Goal: Task Accomplishment & Management: Manage account settings

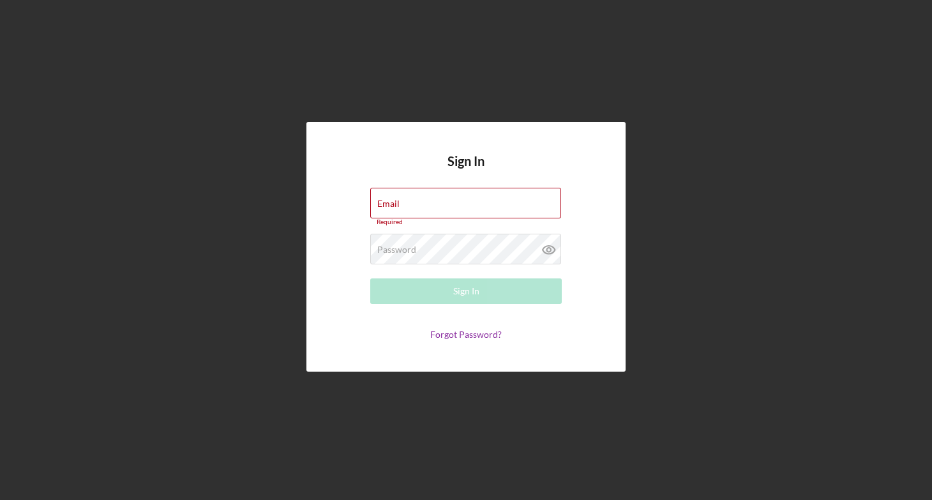
type input "[EMAIL_ADDRESS][DOMAIN_NAME]"
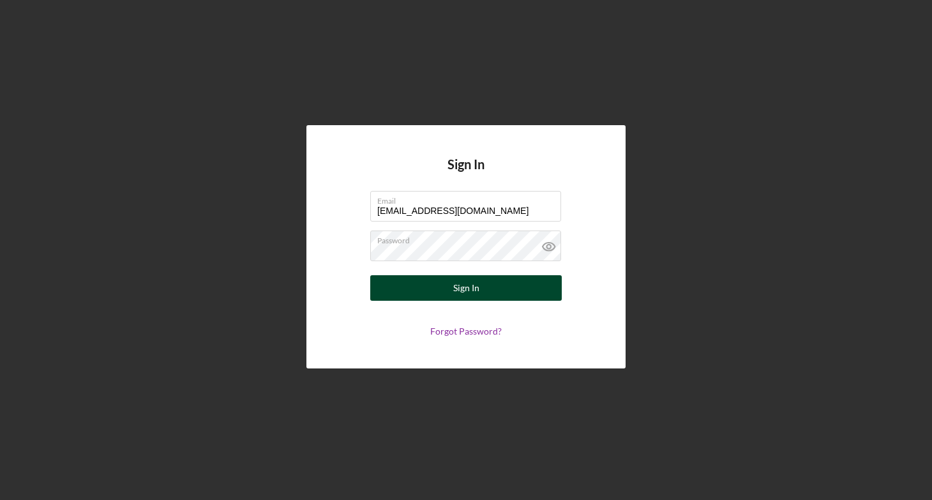
click at [476, 286] on div "Sign In" at bounding box center [466, 288] width 26 height 26
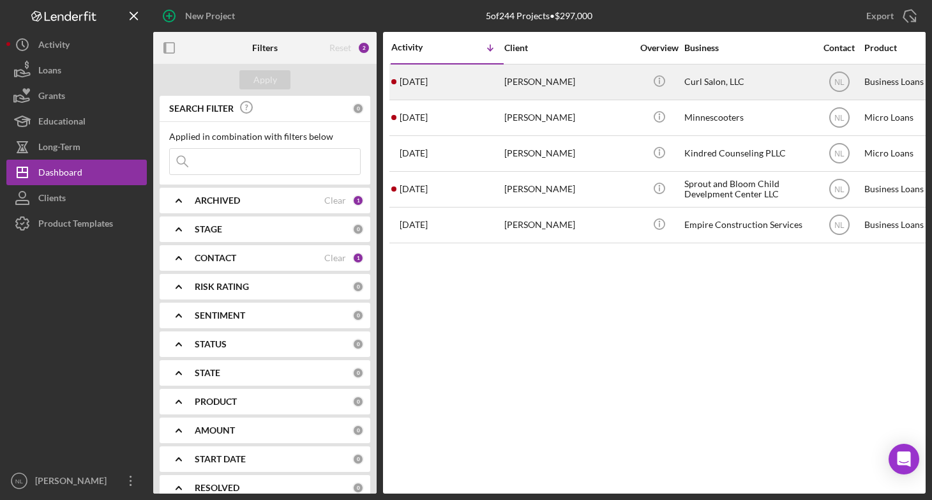
click at [498, 77] on div "[DATE] [PERSON_NAME]" at bounding box center [447, 82] width 112 height 34
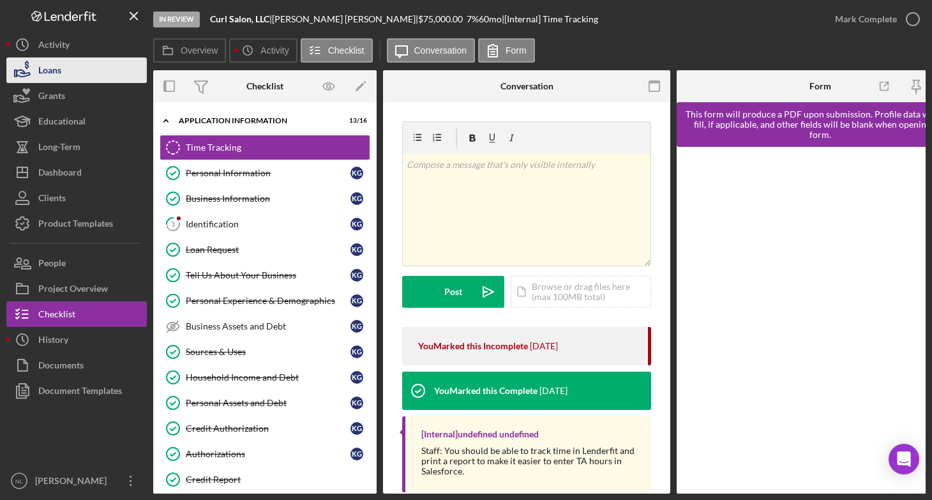
click at [100, 75] on button "Loans" at bounding box center [76, 70] width 140 height 26
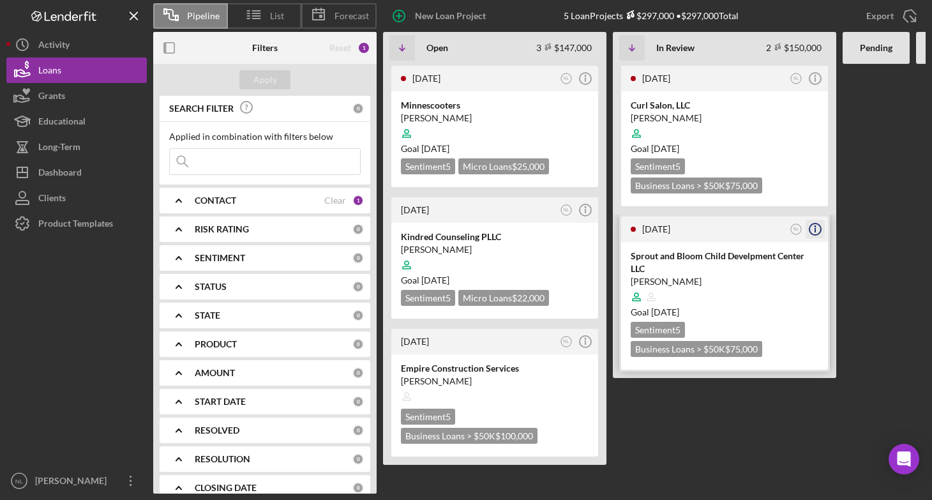
click at [818, 232] on icon "Icon/Info" at bounding box center [815, 229] width 32 height 32
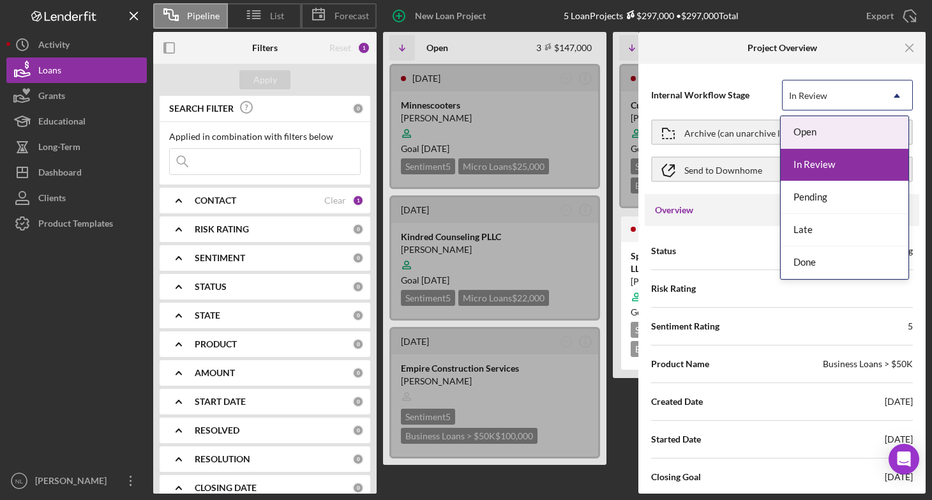
click at [857, 100] on div "In Review" at bounding box center [831, 95] width 99 height 29
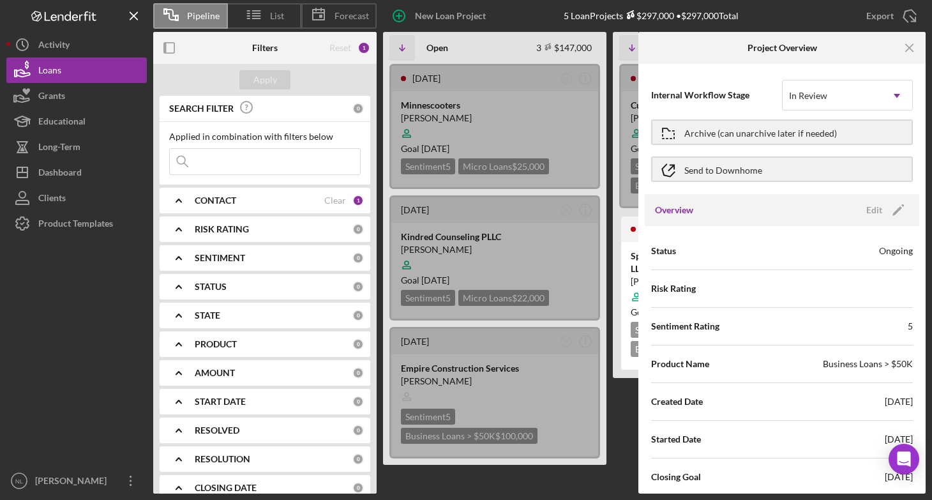
click at [738, 103] on div "Internal Workflow Stage In Review Icon/Dropdown Arrow" at bounding box center [782, 95] width 262 height 32
click at [901, 52] on icon "Icon/Menu Close" at bounding box center [909, 48] width 29 height 29
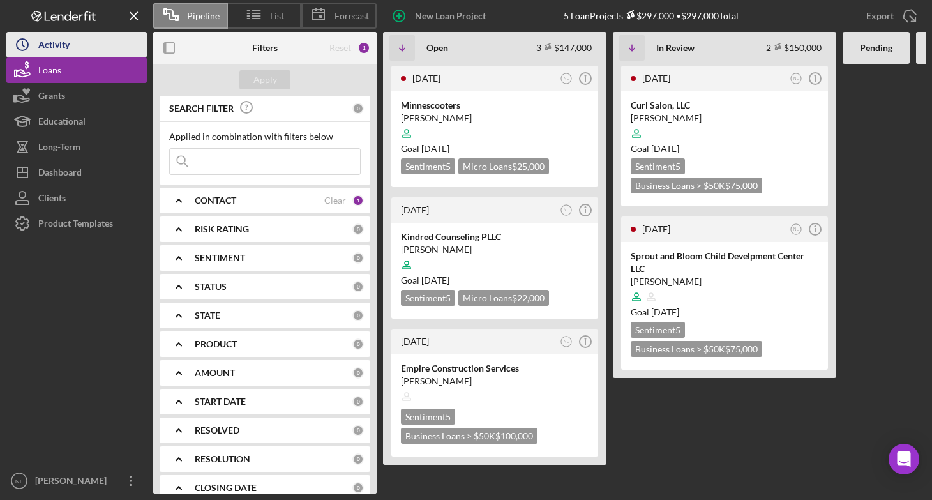
click at [93, 52] on button "Icon/History Activity" at bounding box center [76, 45] width 140 height 26
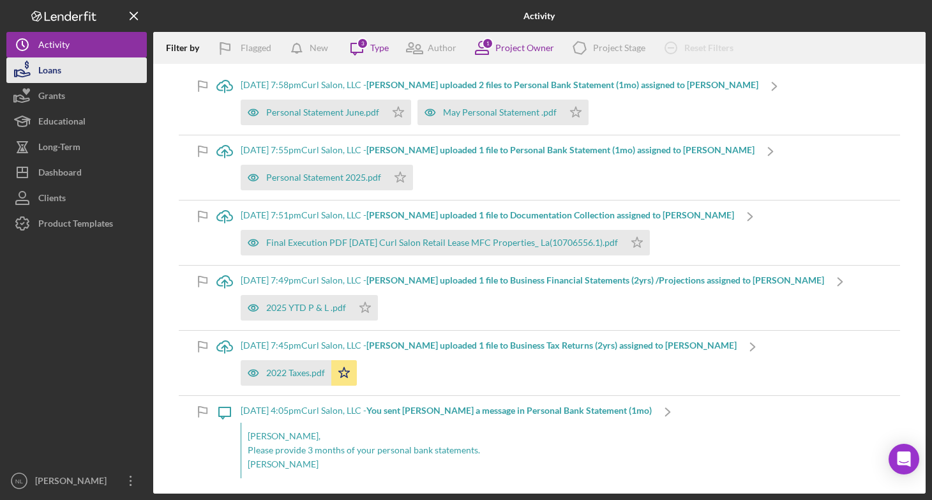
click at [60, 78] on div "Loans" at bounding box center [49, 71] width 23 height 29
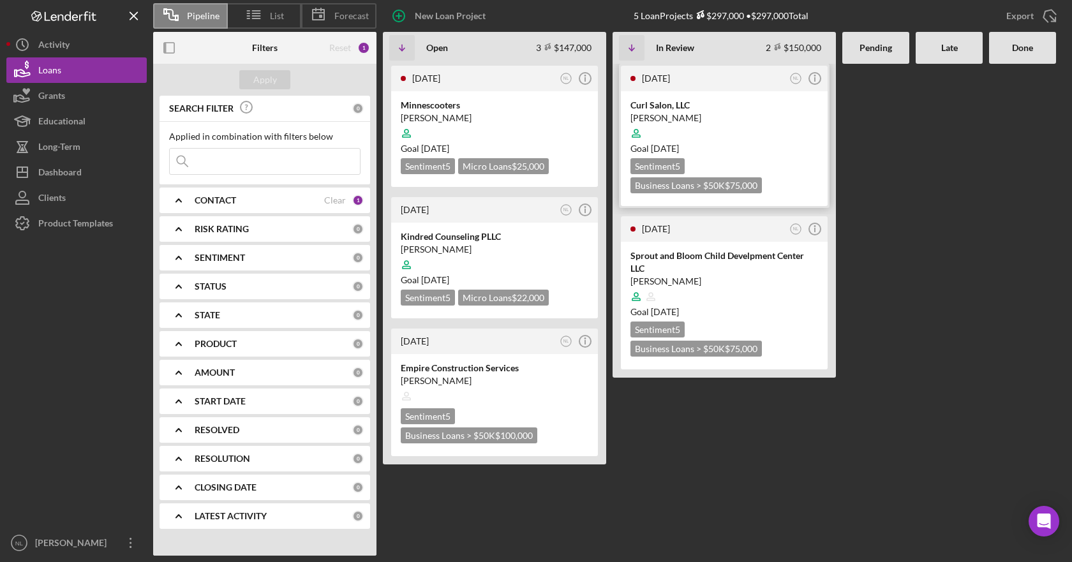
click at [752, 79] on div "[DATE]" at bounding box center [714, 78] width 144 height 10
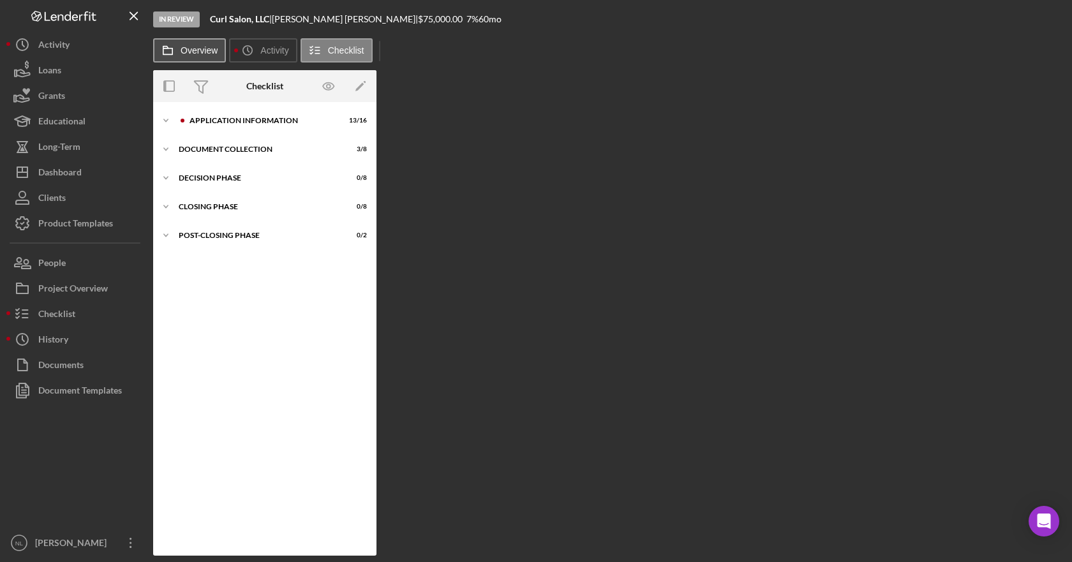
click at [188, 51] on label "Overview" at bounding box center [199, 50] width 37 height 10
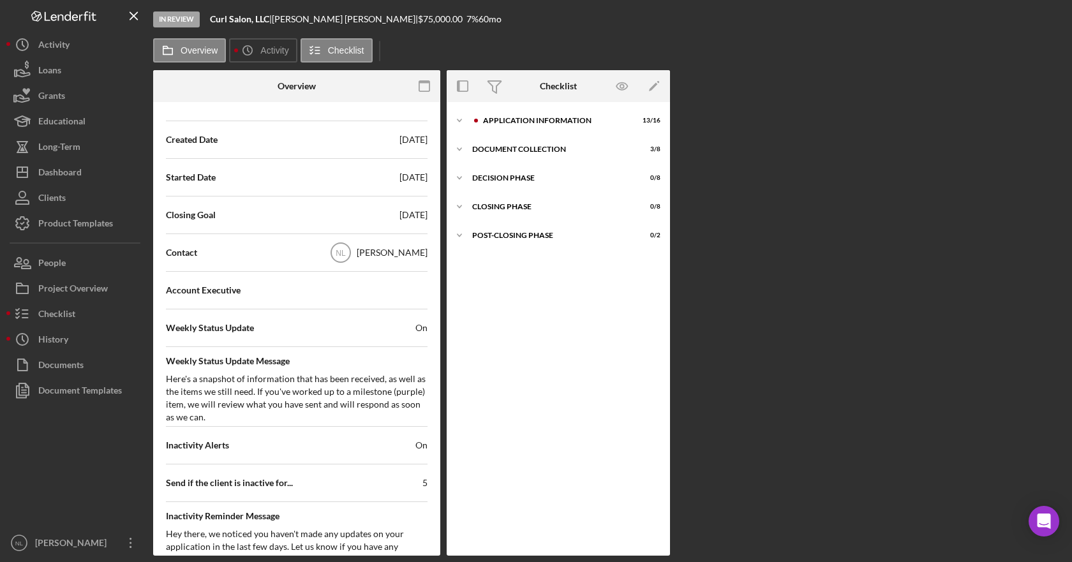
scroll to position [319, 0]
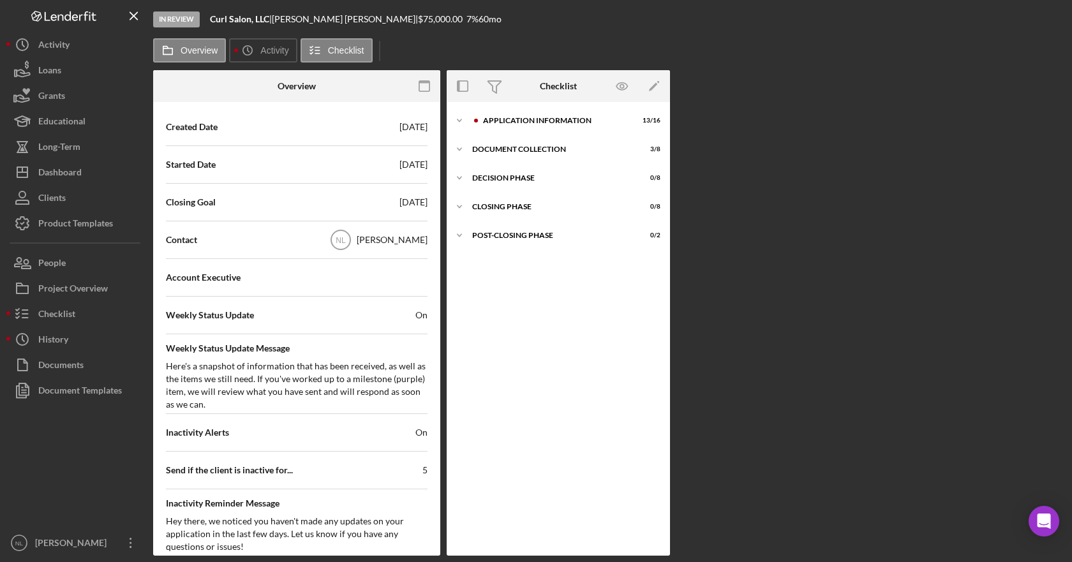
click at [285, 288] on div "Account Executive" at bounding box center [297, 278] width 262 height 32
click at [201, 280] on span "Account Executive" at bounding box center [203, 277] width 75 height 13
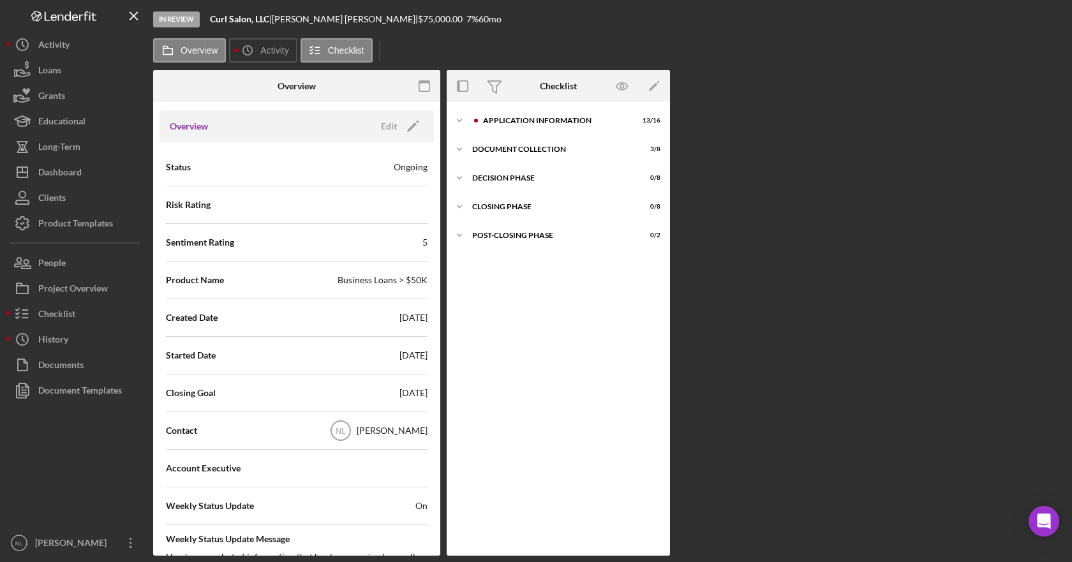
scroll to position [0, 0]
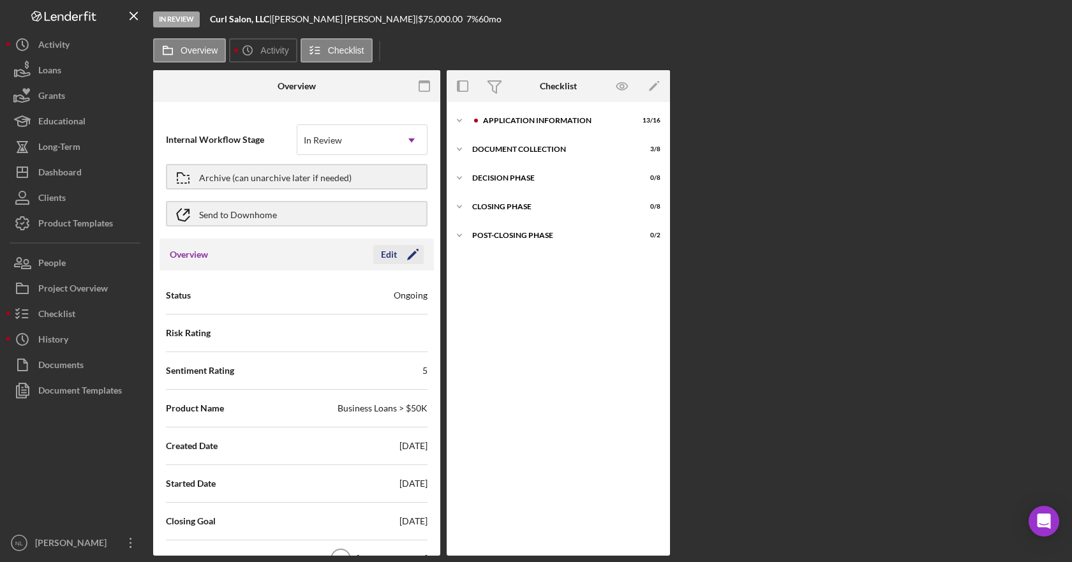
click at [412, 255] on icon "Icon/Edit" at bounding box center [413, 255] width 32 height 32
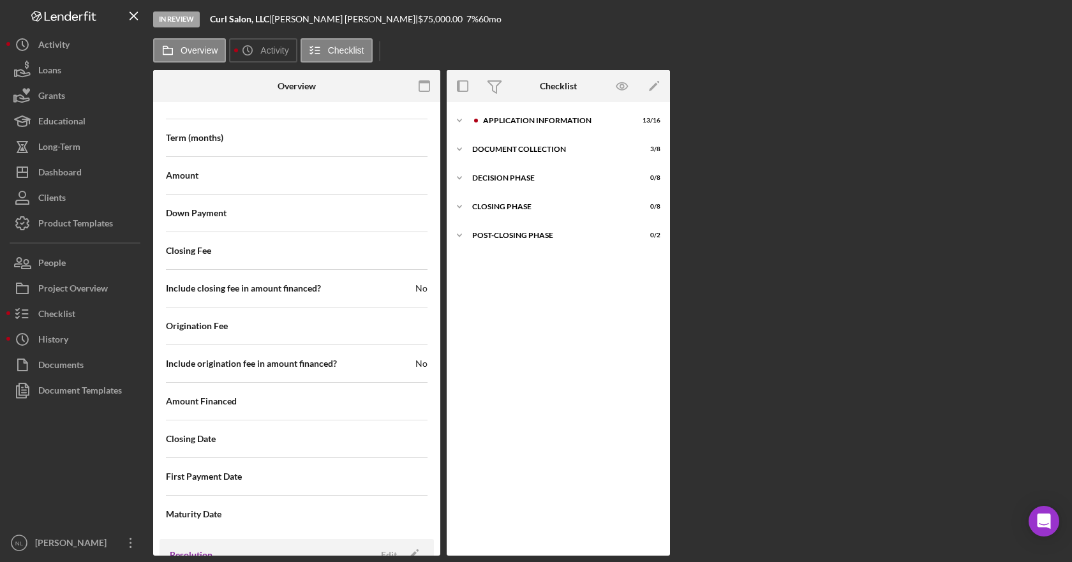
scroll to position [1525, 0]
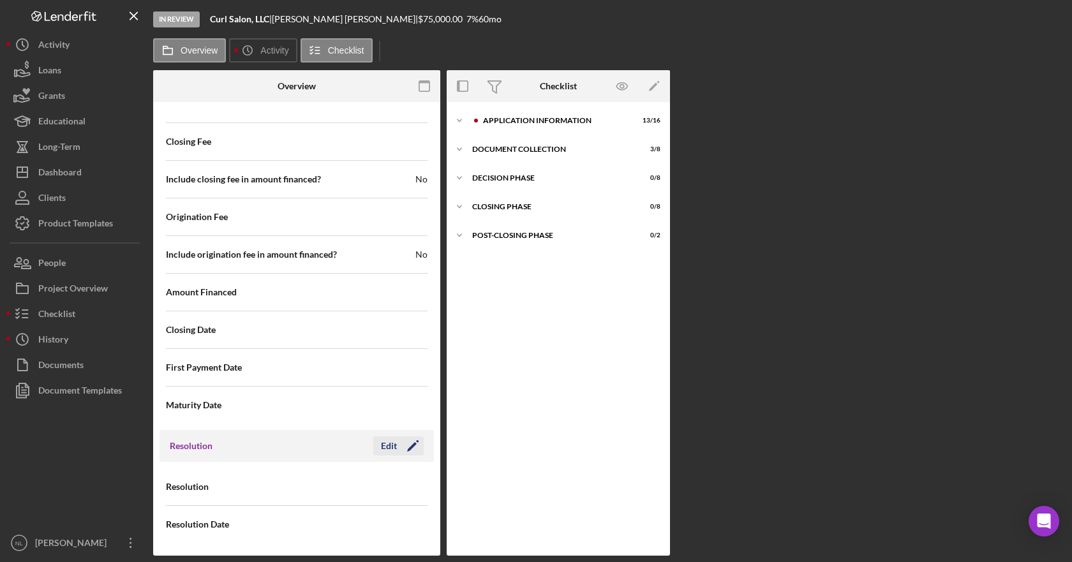
click at [389, 447] on div "Edit" at bounding box center [389, 446] width 16 height 19
click at [401, 488] on icon "Icon/Dropdown Arrow" at bounding box center [411, 487] width 31 height 31
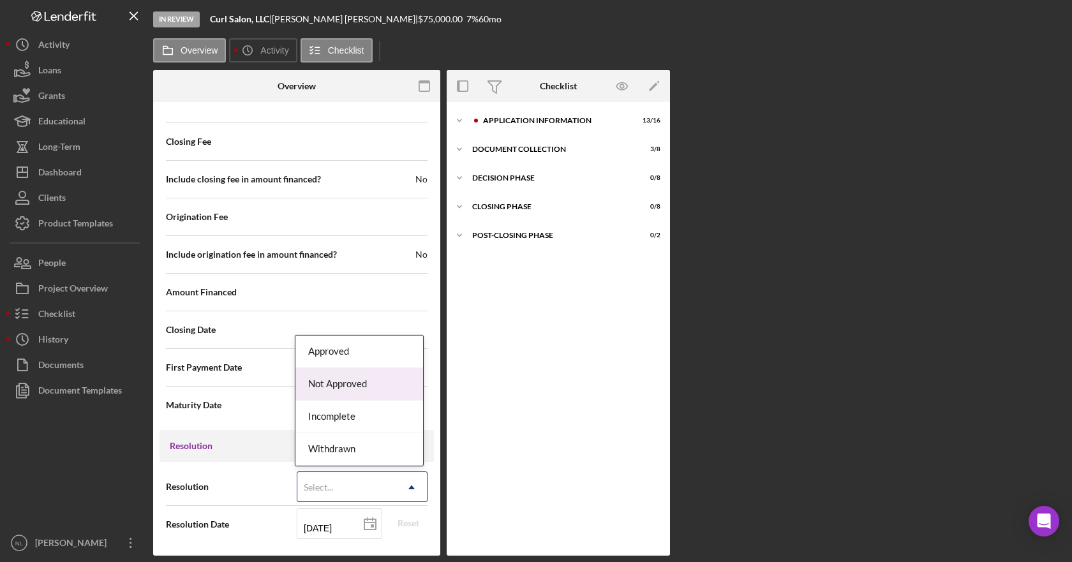
click at [396, 381] on div "Not Approved" at bounding box center [359, 384] width 128 height 33
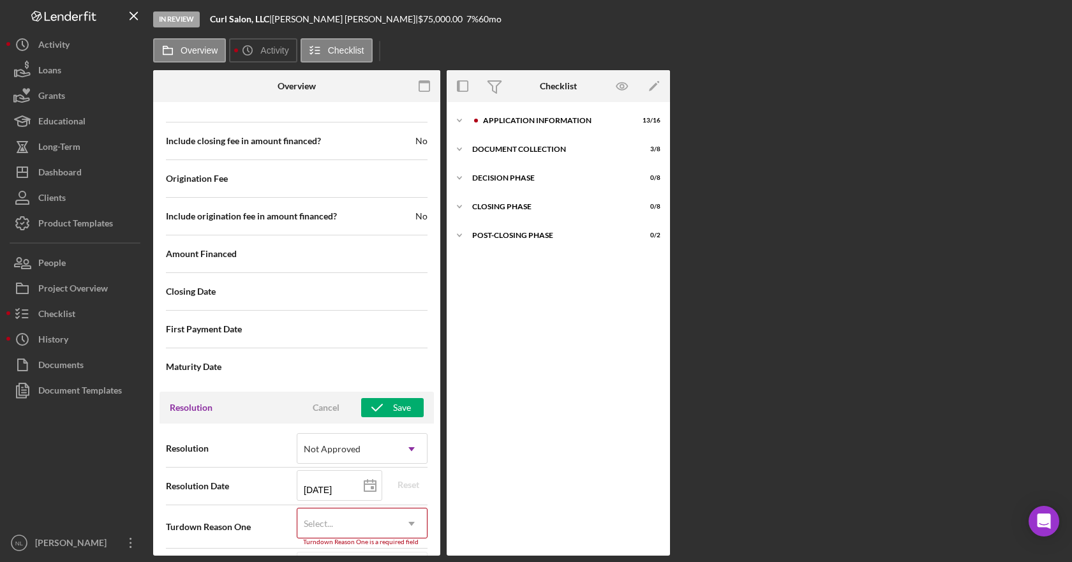
scroll to position [1606, 0]
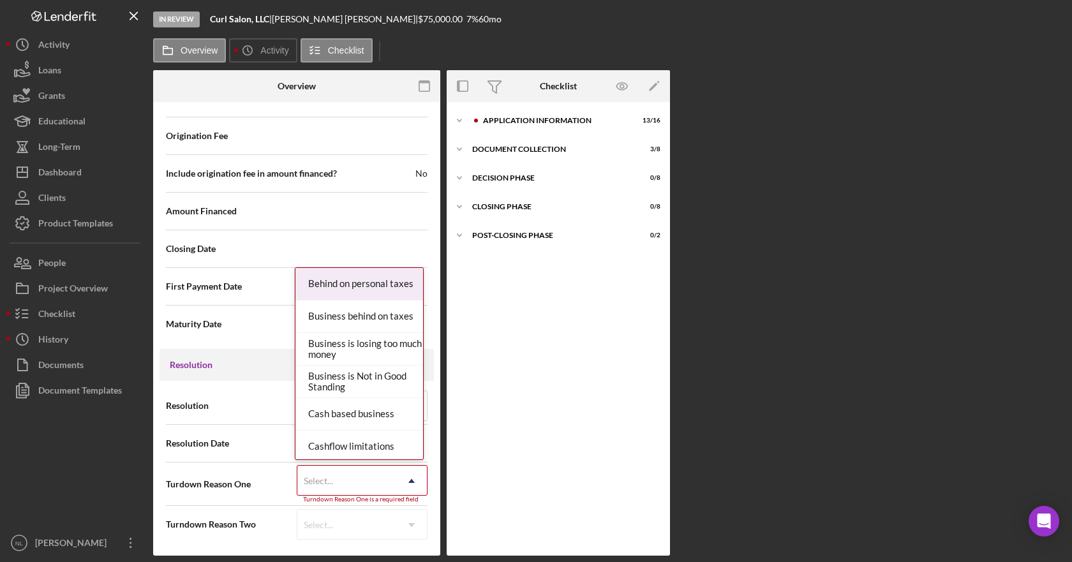
click at [333, 475] on div "Select..." at bounding box center [346, 481] width 99 height 29
click at [199, 458] on div "Resolution Date [DATE] [DATE] Reset" at bounding box center [297, 444] width 262 height 32
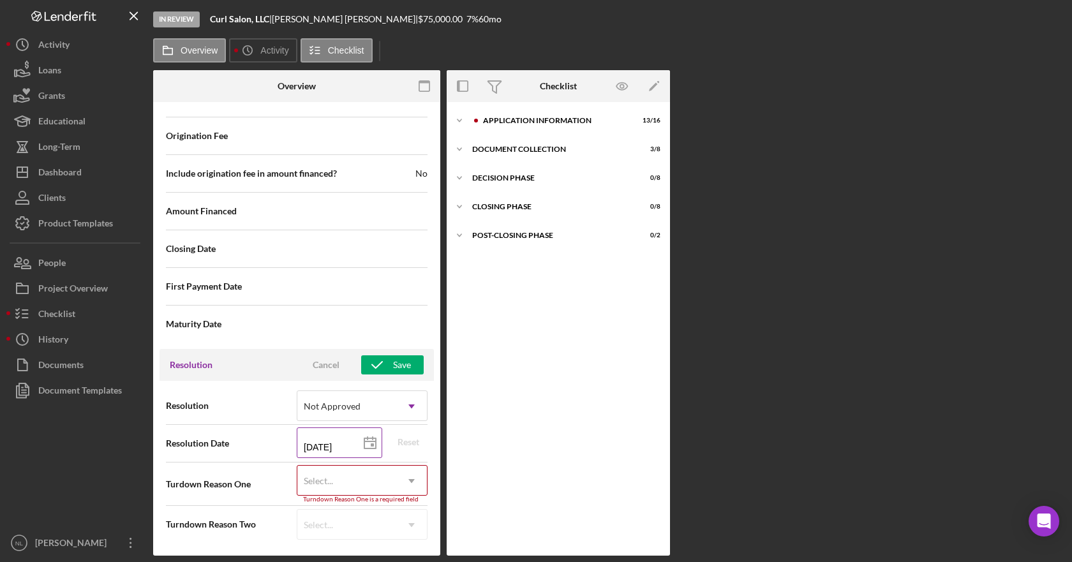
click at [363, 443] on icon at bounding box center [370, 444] width 32 height 32
type input "[DATE]"
click at [352, 488] on div "Select..." at bounding box center [346, 481] width 99 height 29
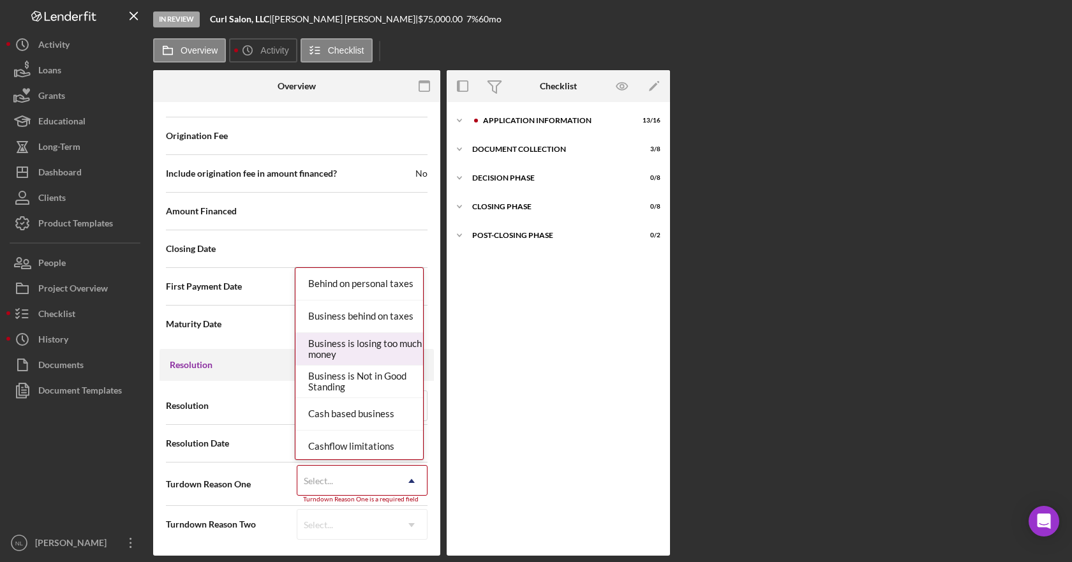
click at [379, 364] on div "Business is losing too much money" at bounding box center [359, 349] width 128 height 33
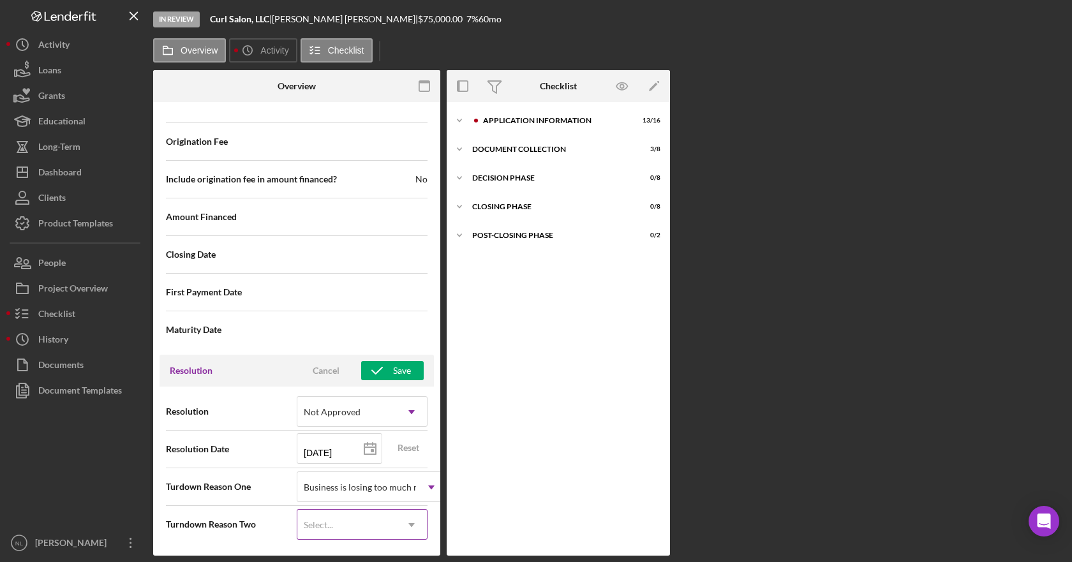
click at [363, 499] on div "Select..." at bounding box center [346, 525] width 99 height 29
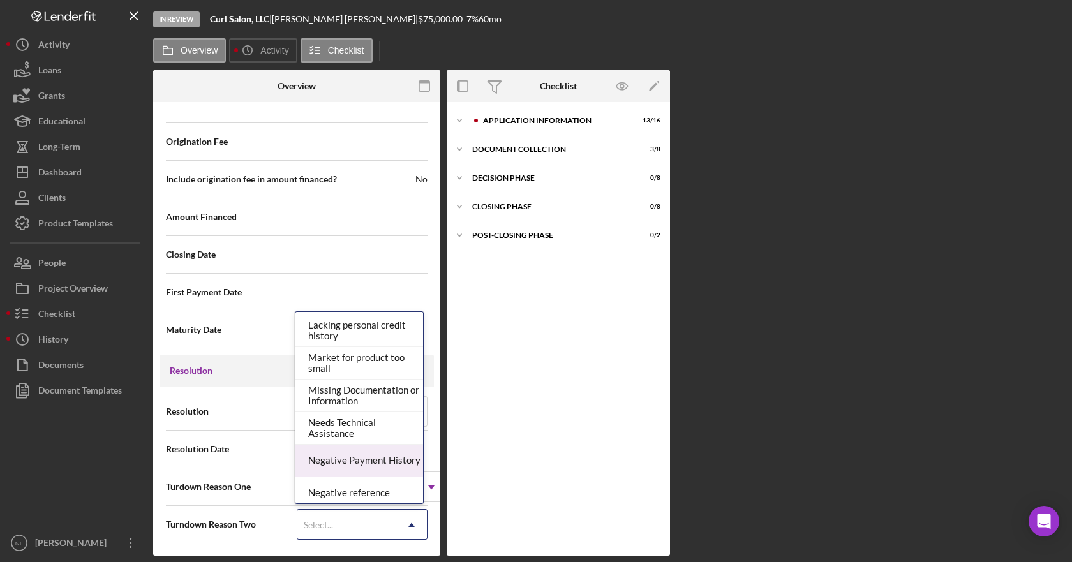
scroll to position [702, 0]
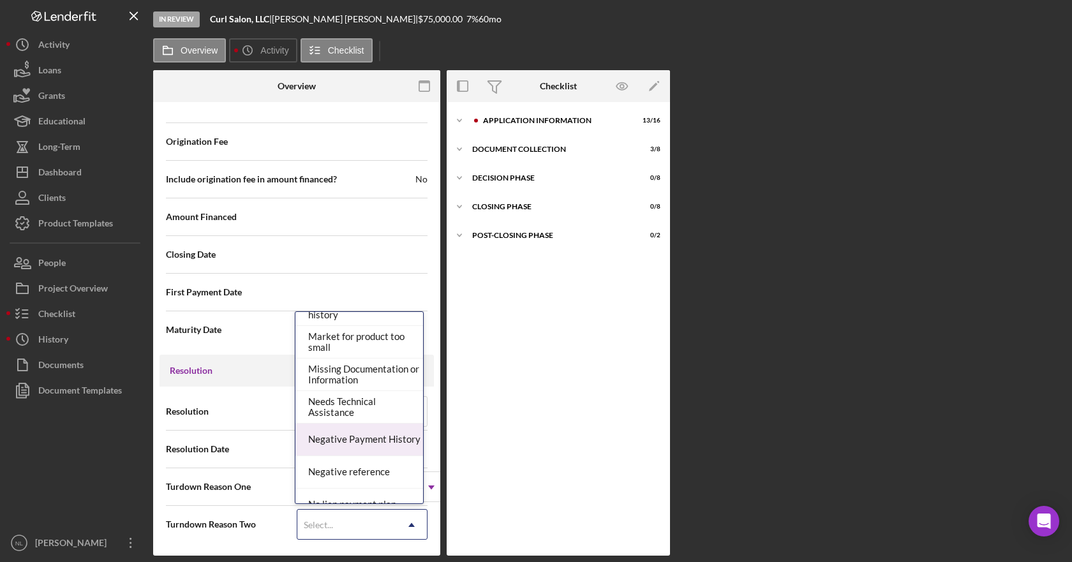
click at [364, 445] on div "Negative Payment History" at bounding box center [359, 440] width 128 height 33
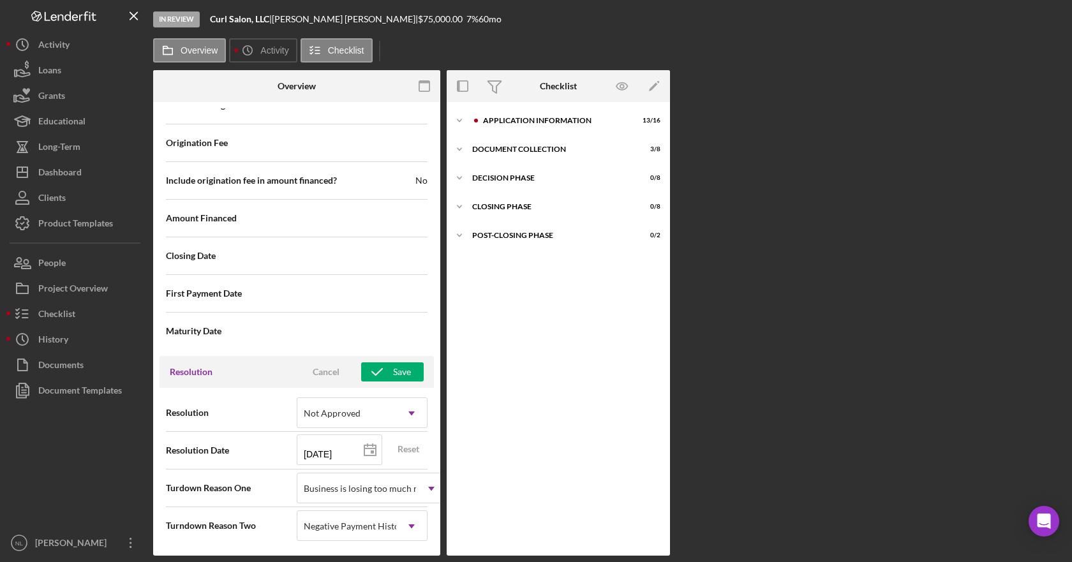
scroll to position [1600, 0]
click at [399, 366] on div "Save" at bounding box center [402, 370] width 18 height 19
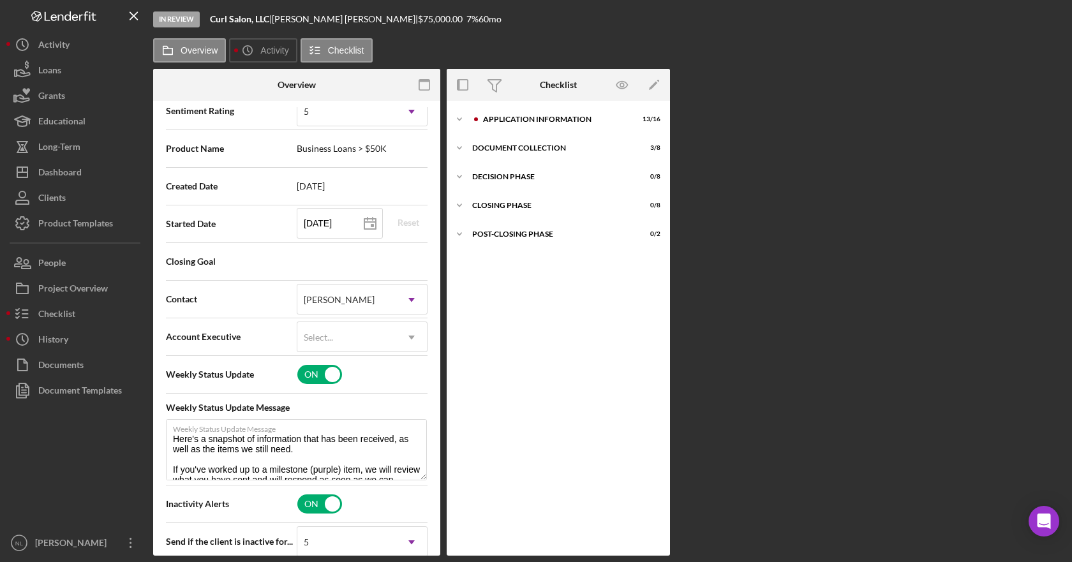
scroll to position [195, 0]
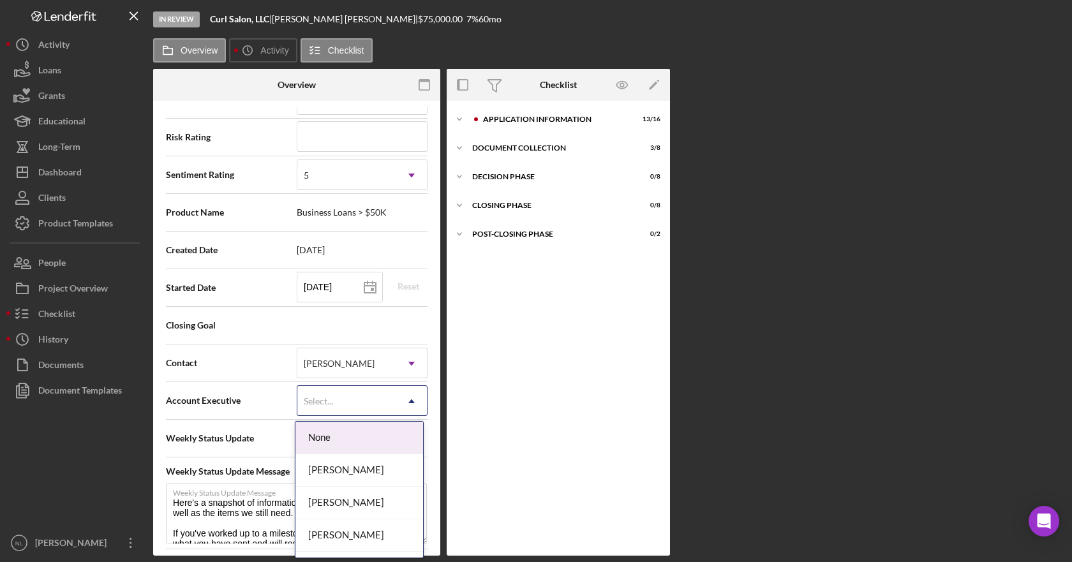
click at [391, 396] on div "Select..." at bounding box center [346, 401] width 99 height 29
click at [364, 467] on div "[PERSON_NAME]" at bounding box center [359, 470] width 128 height 33
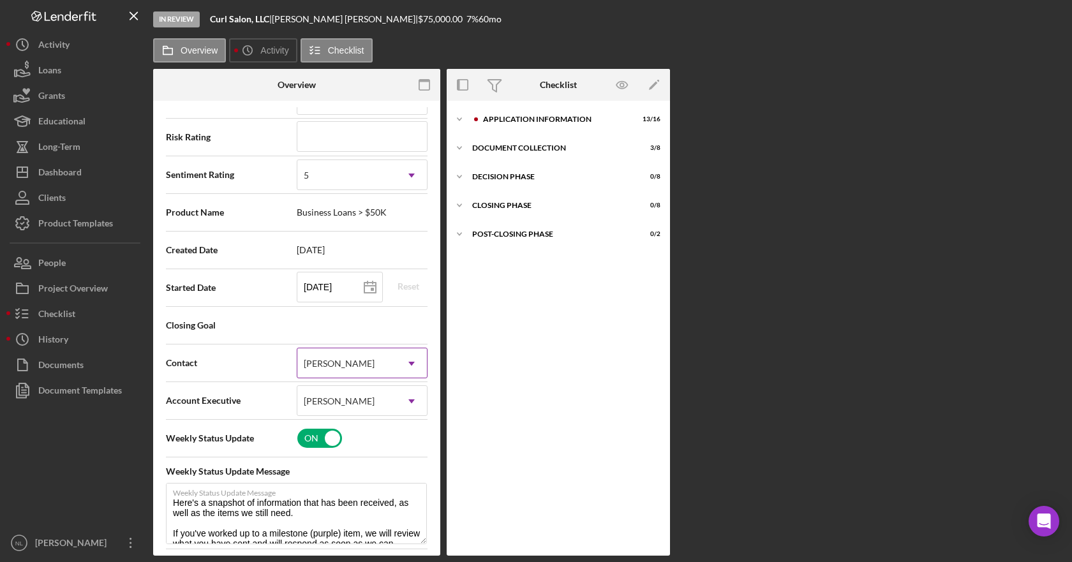
click at [400, 361] on icon "Icon/Dropdown Arrow" at bounding box center [411, 363] width 31 height 31
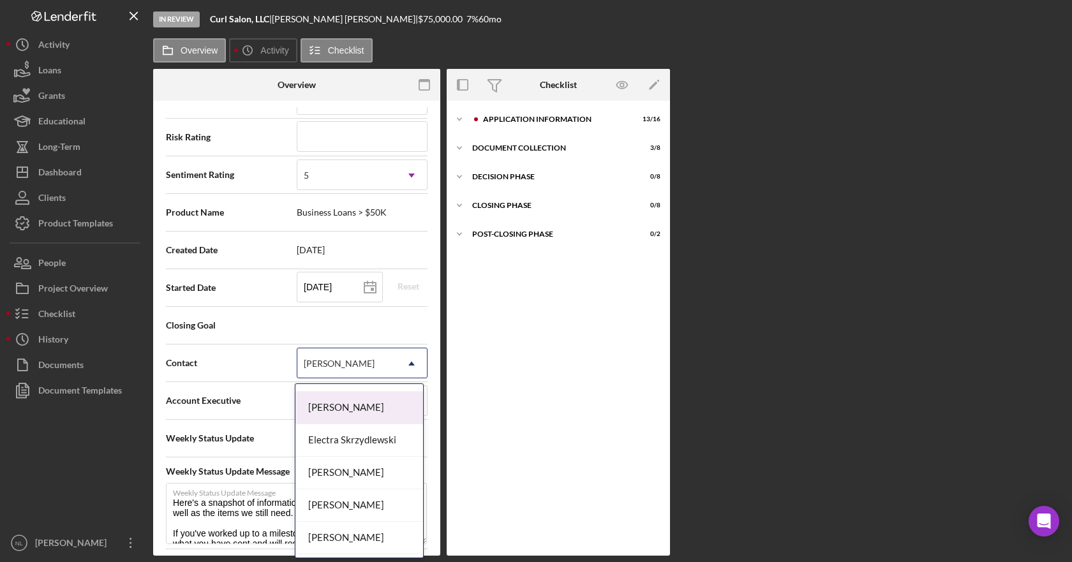
scroll to position [128, 0]
click at [259, 368] on span "Contact" at bounding box center [231, 363] width 131 height 13
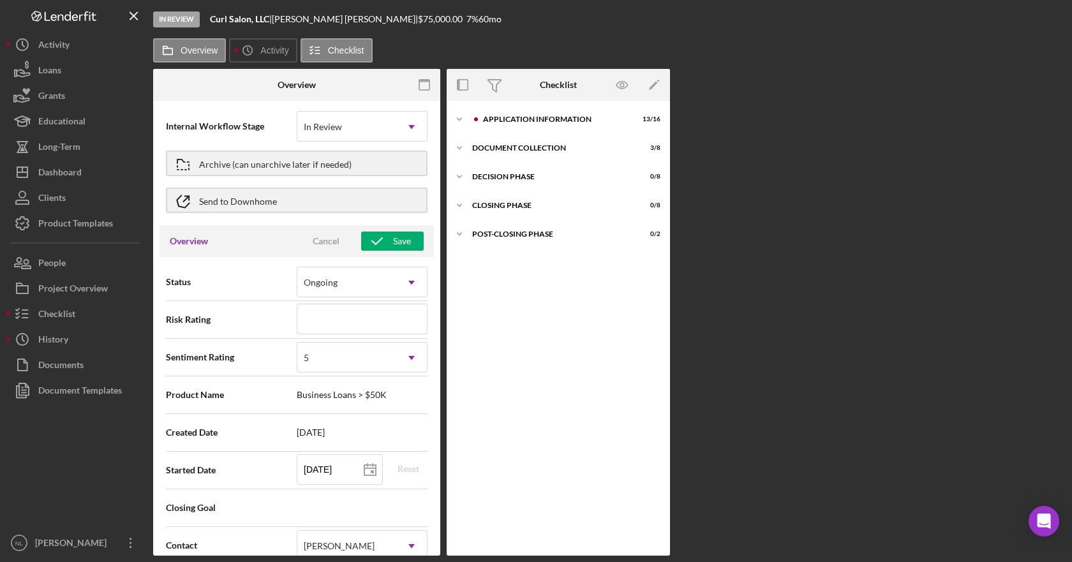
scroll to position [0, 0]
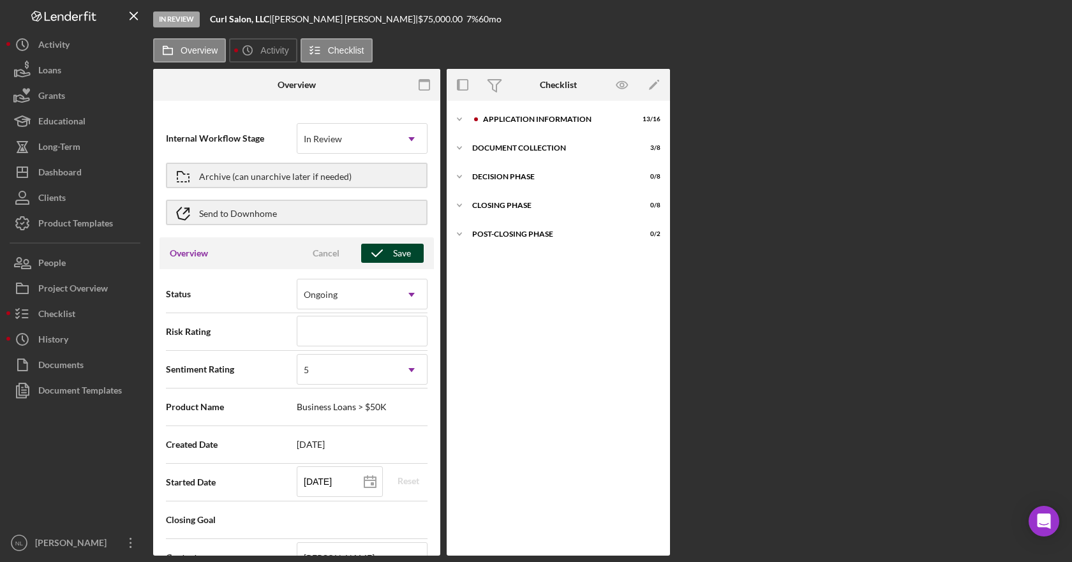
click at [396, 251] on div "Save" at bounding box center [402, 253] width 18 height 19
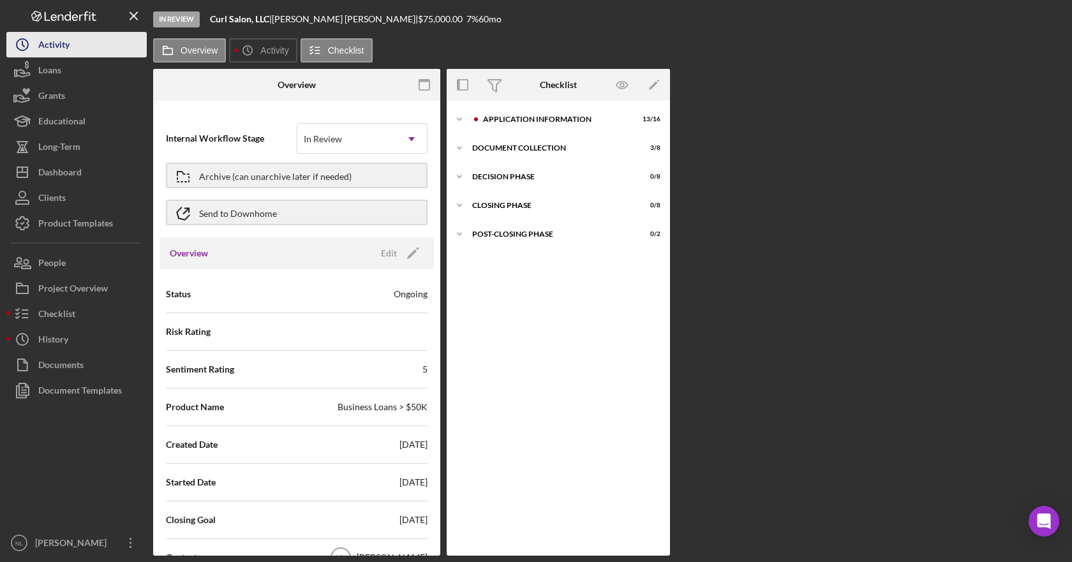
click at [61, 47] on div "Activity" at bounding box center [53, 46] width 31 height 29
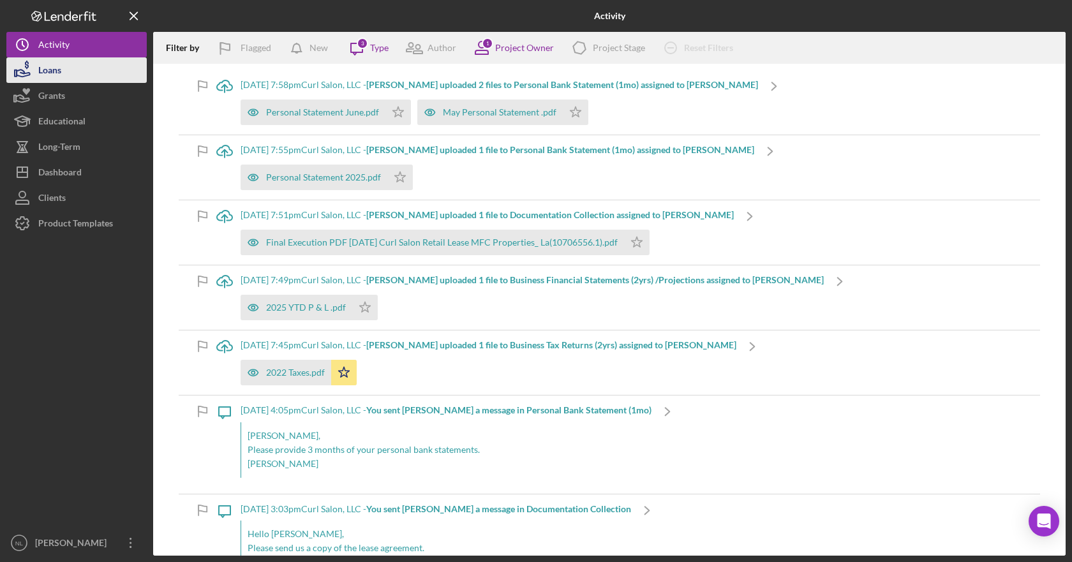
click at [68, 67] on button "Loans" at bounding box center [76, 70] width 140 height 26
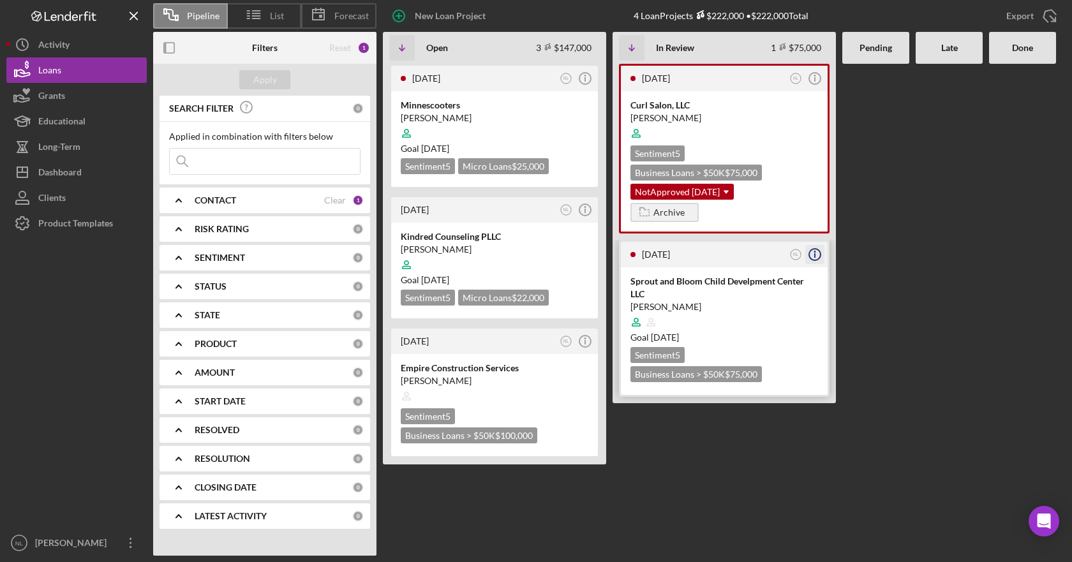
click at [819, 259] on circle "button" at bounding box center [814, 254] width 11 height 11
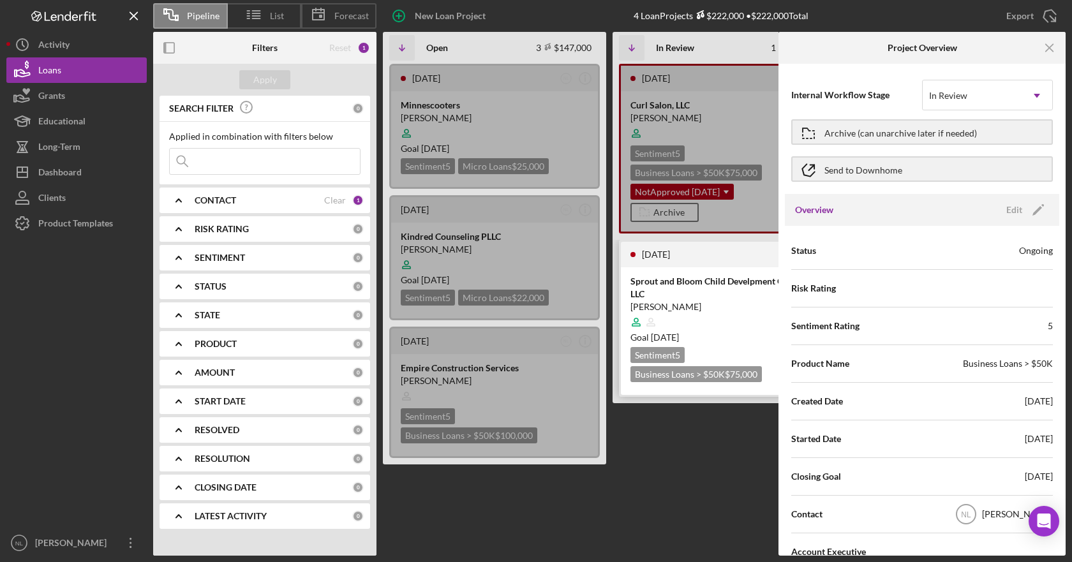
click at [696, 292] on div "Sprout and Bloom Child Develpment Center LLC" at bounding box center [725, 288] width 188 height 26
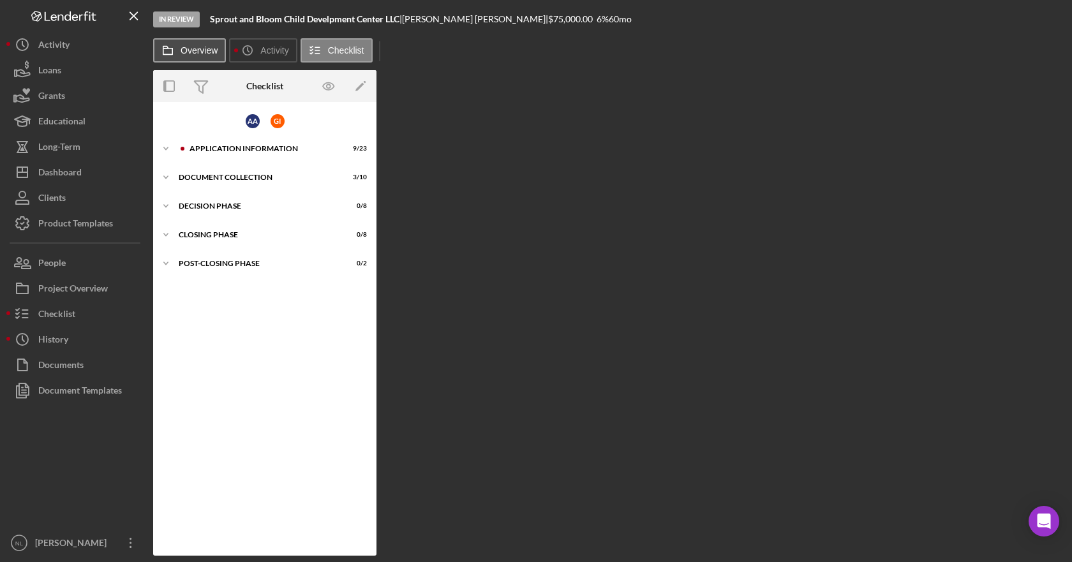
click at [194, 50] on label "Overview" at bounding box center [199, 50] width 37 height 10
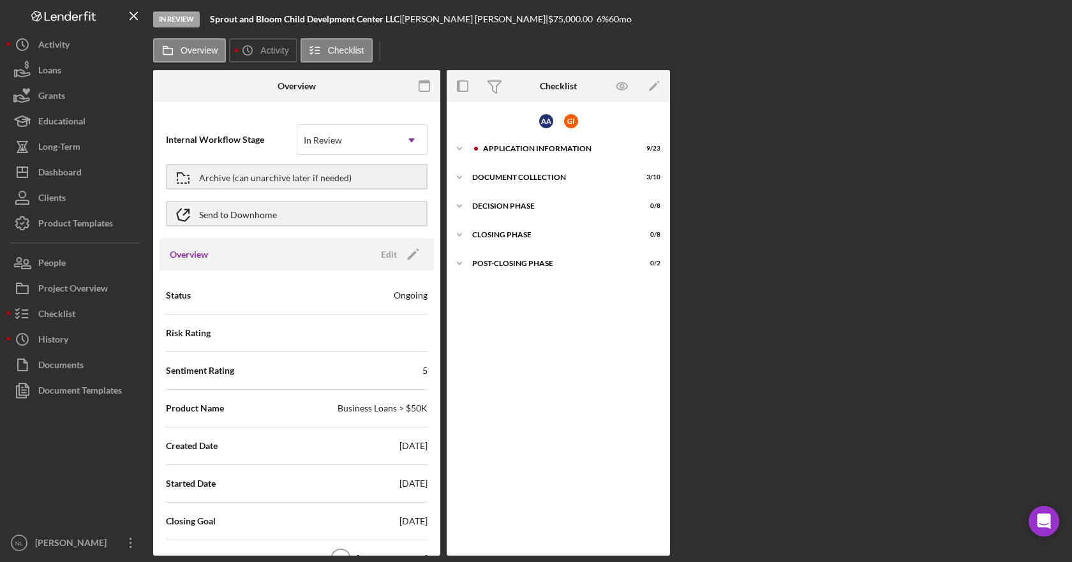
click at [403, 259] on div "Overview Edit Icon/Edit" at bounding box center [297, 255] width 274 height 32
click at [403, 256] on icon "Icon/Edit" at bounding box center [413, 255] width 32 height 32
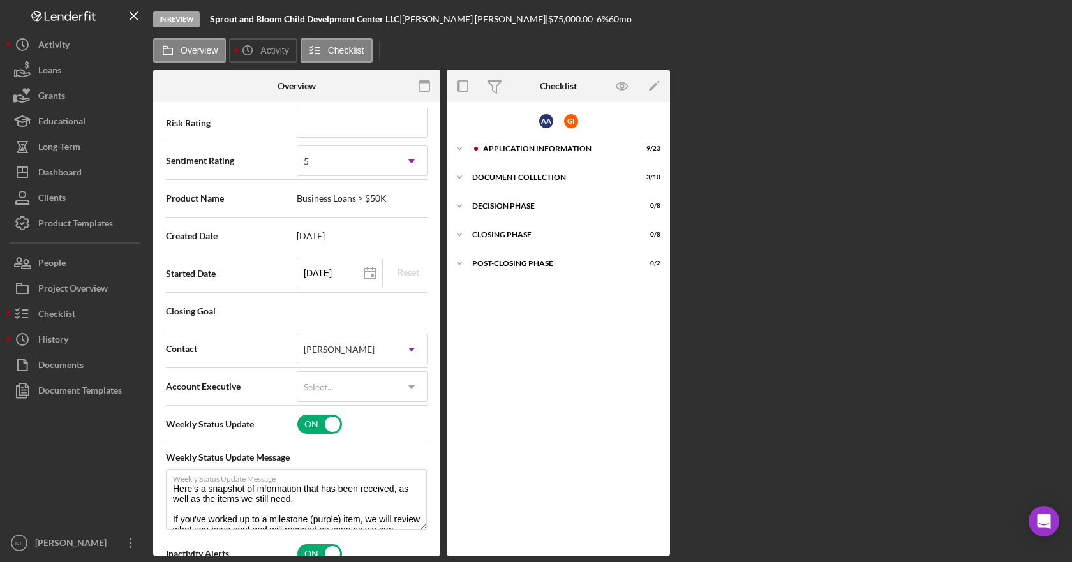
scroll to position [383, 0]
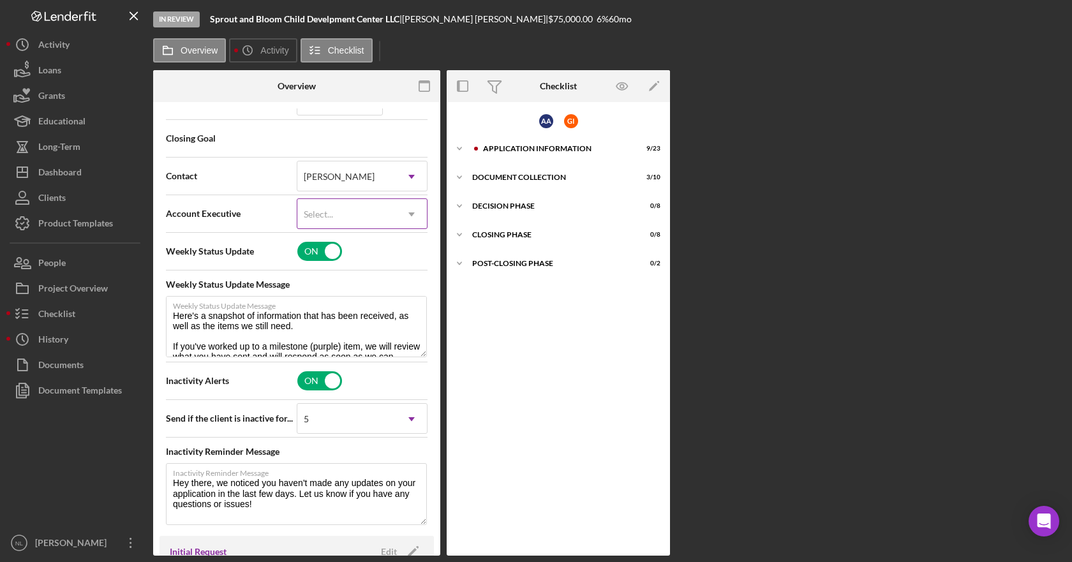
click at [387, 214] on div "Select..." at bounding box center [346, 214] width 99 height 29
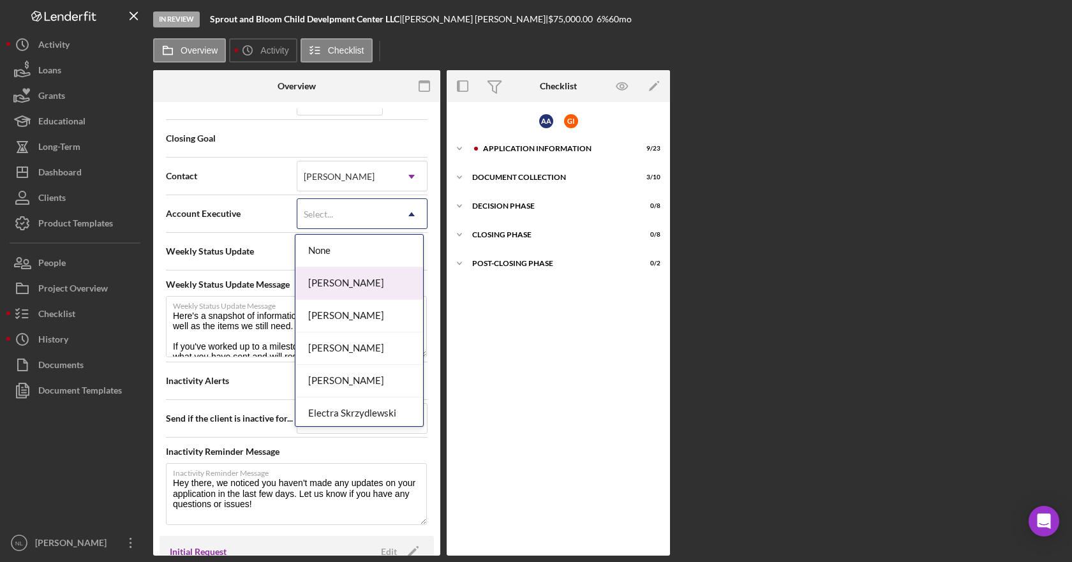
click at [350, 284] on div "[PERSON_NAME]" at bounding box center [359, 283] width 128 height 33
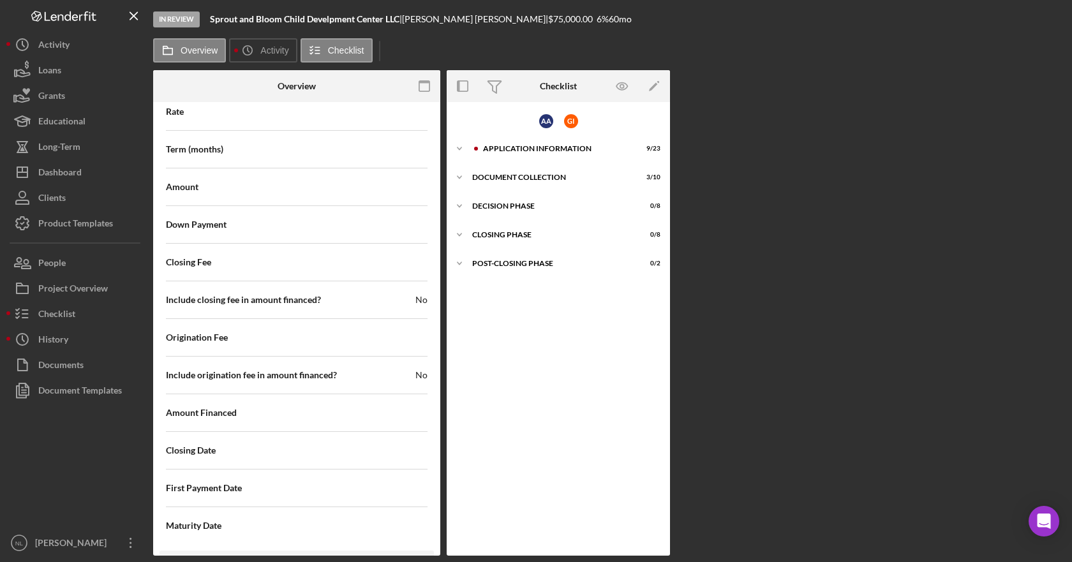
scroll to position [1525, 0]
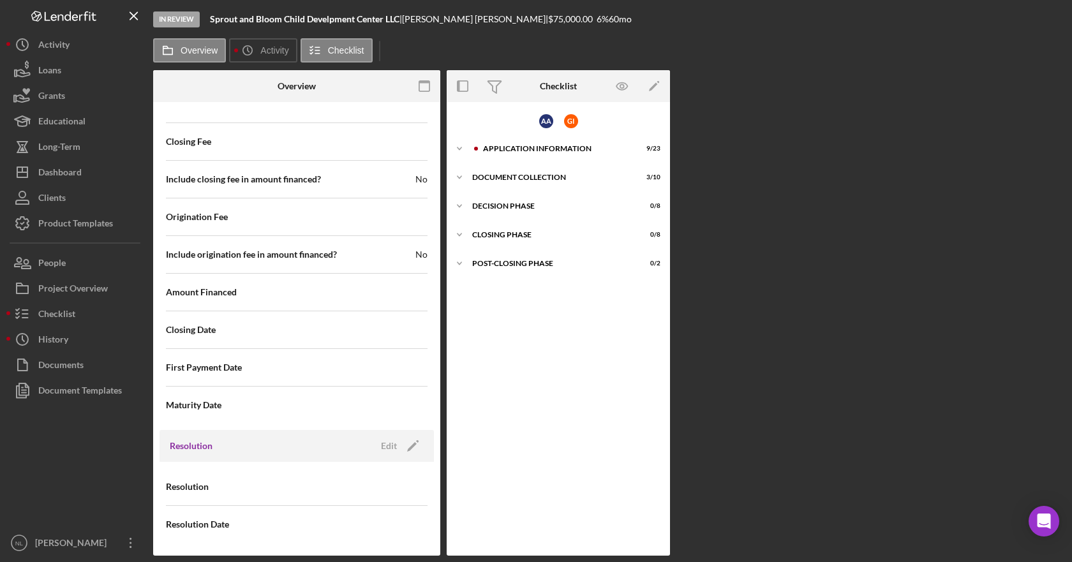
click at [408, 456] on div "Resolution Edit Icon/Edit" at bounding box center [297, 446] width 274 height 32
click at [408, 450] on icon "Icon/Edit" at bounding box center [413, 446] width 32 height 32
click at [380, 491] on div "Select..." at bounding box center [346, 487] width 99 height 29
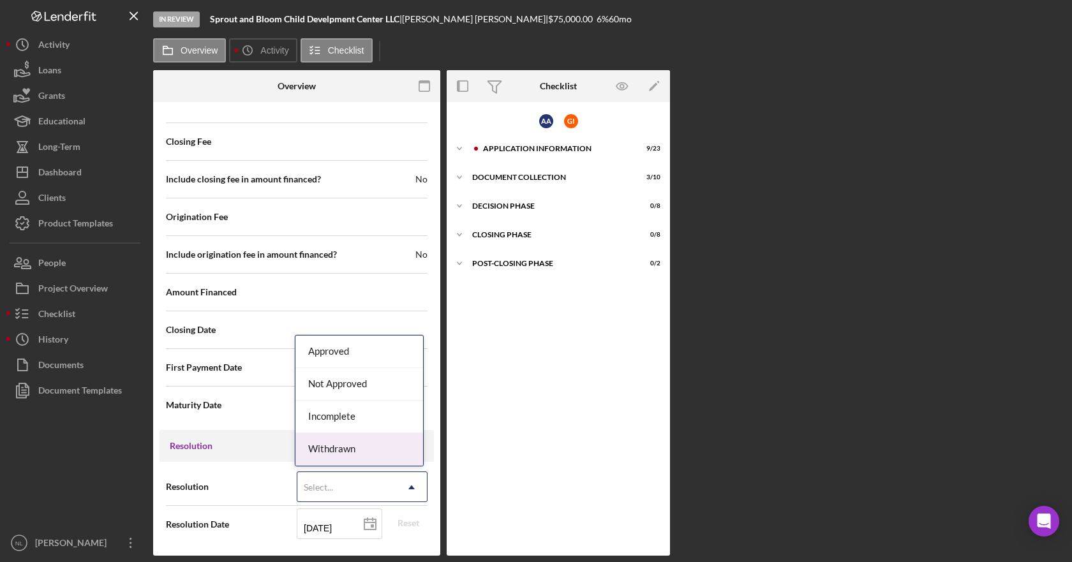
drag, startPoint x: 371, startPoint y: 445, endPoint x: 364, endPoint y: 455, distance: 11.9
click at [368, 449] on div "Withdrawn" at bounding box center [359, 449] width 128 height 33
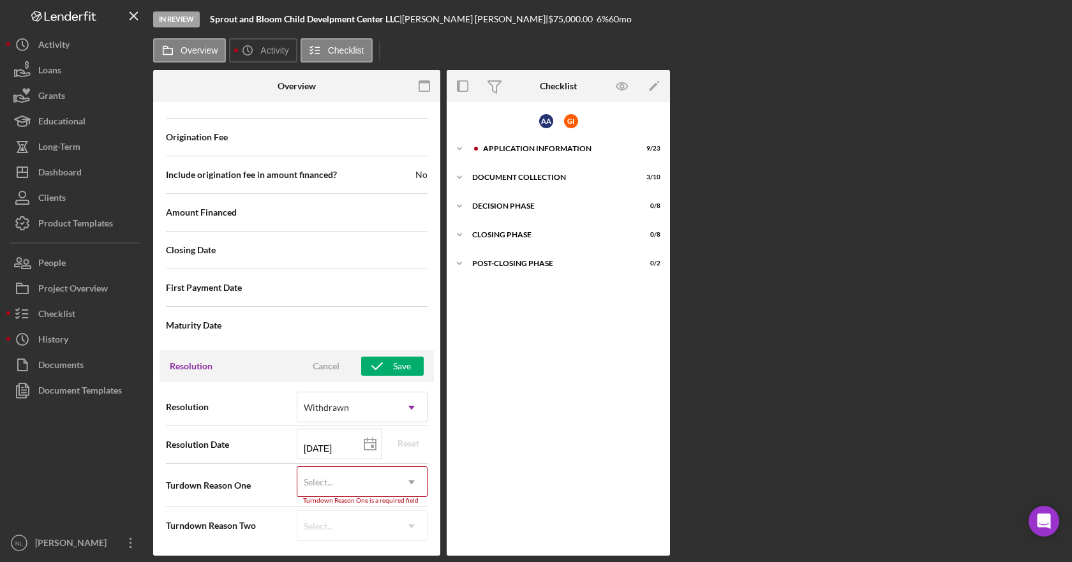
scroll to position [1606, 0]
click at [358, 444] on icon at bounding box center [370, 444] width 32 height 32
type input "[DATE]"
click at [375, 474] on div "Select..." at bounding box center [346, 481] width 99 height 29
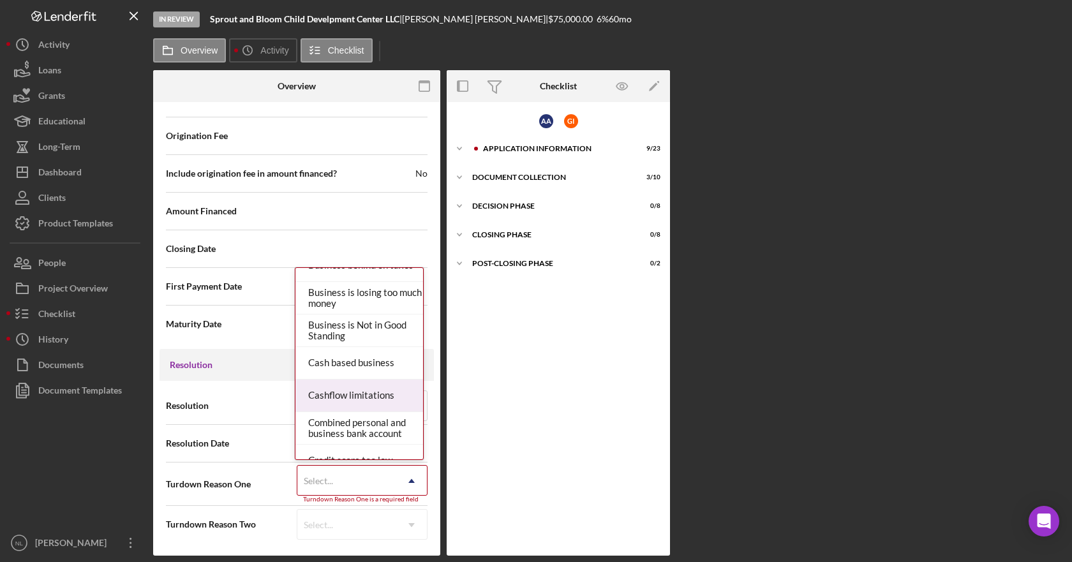
scroll to position [77, 0]
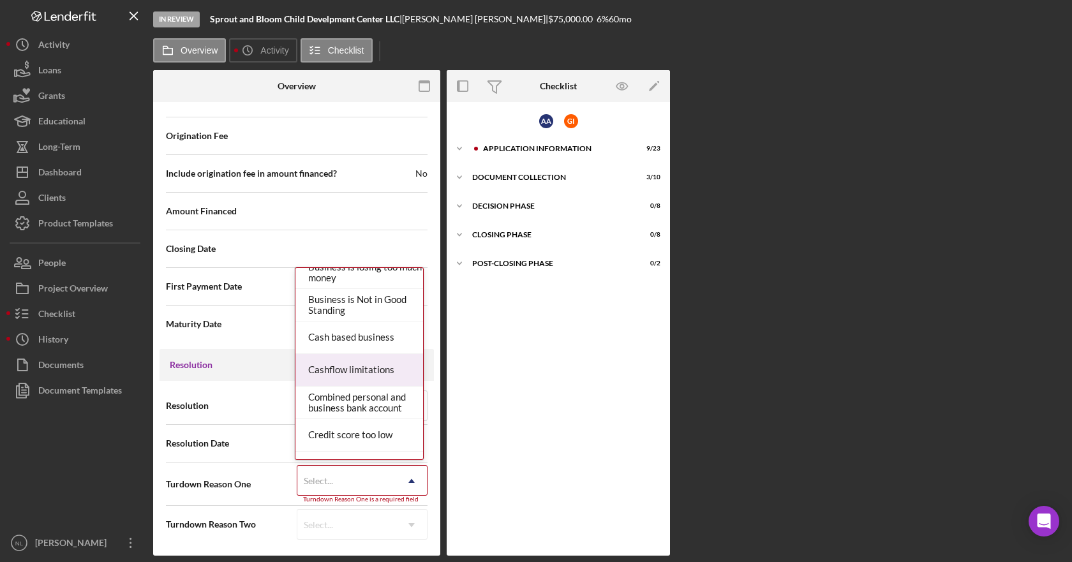
click at [377, 372] on div "Cashflow limitations" at bounding box center [359, 370] width 128 height 33
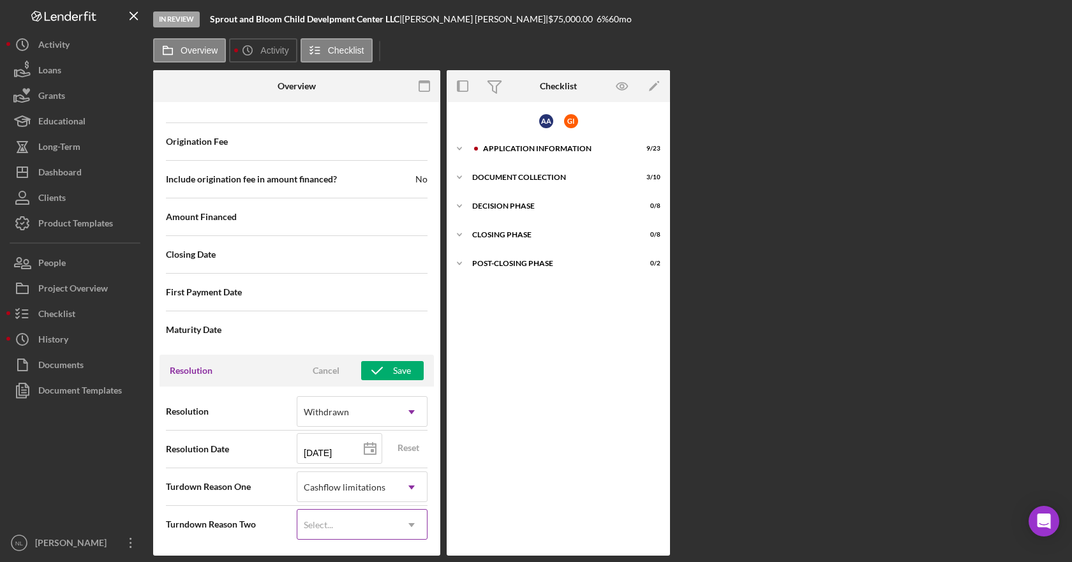
click at [403, 499] on icon "Icon/Dropdown Arrow" at bounding box center [411, 525] width 31 height 31
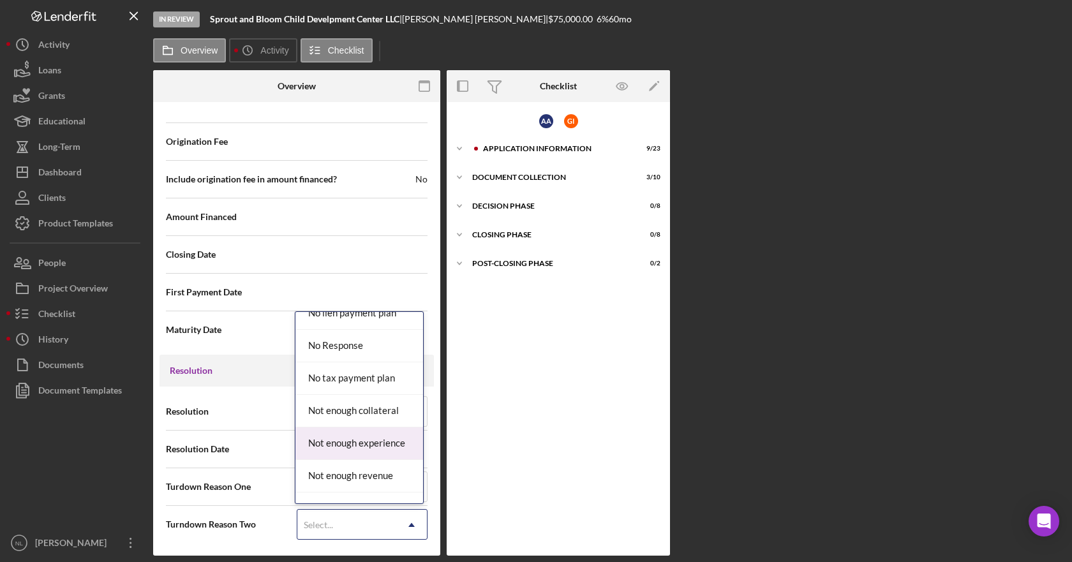
scroll to position [957, 0]
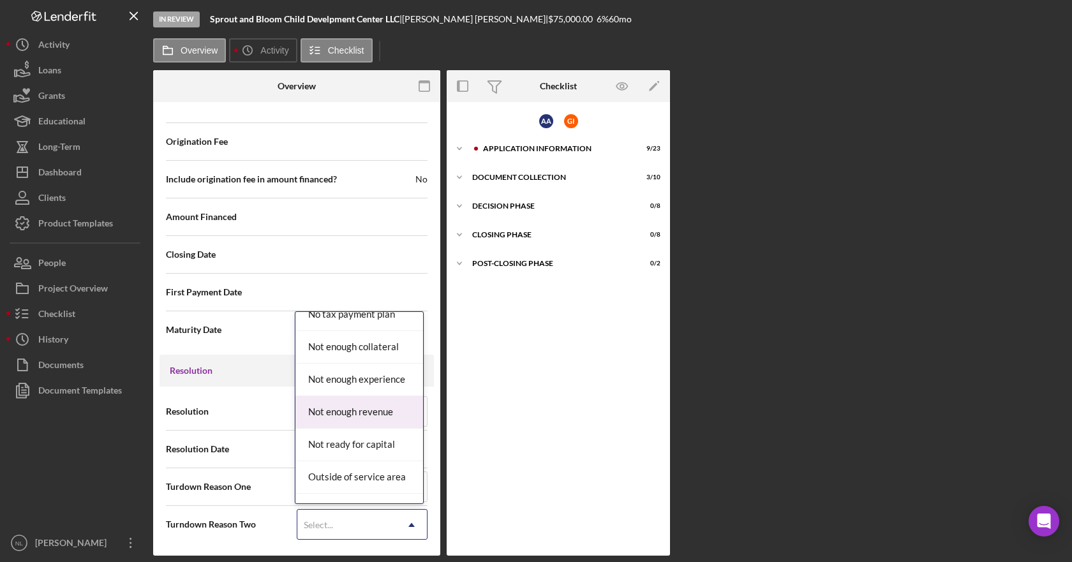
click at [381, 417] on div "Not enough revenue" at bounding box center [359, 412] width 128 height 33
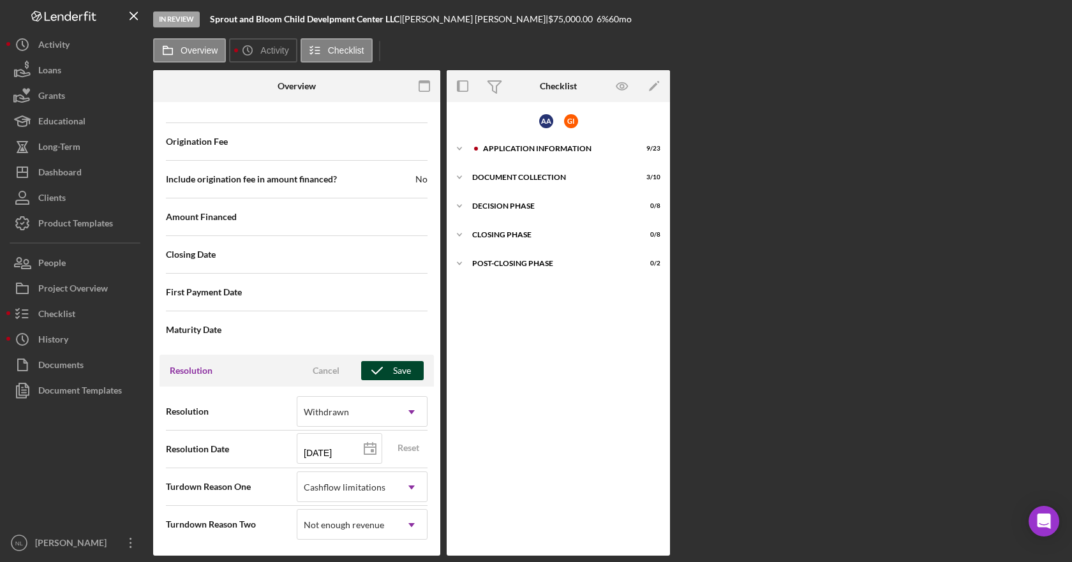
click at [399, 368] on div "Save" at bounding box center [402, 370] width 18 height 19
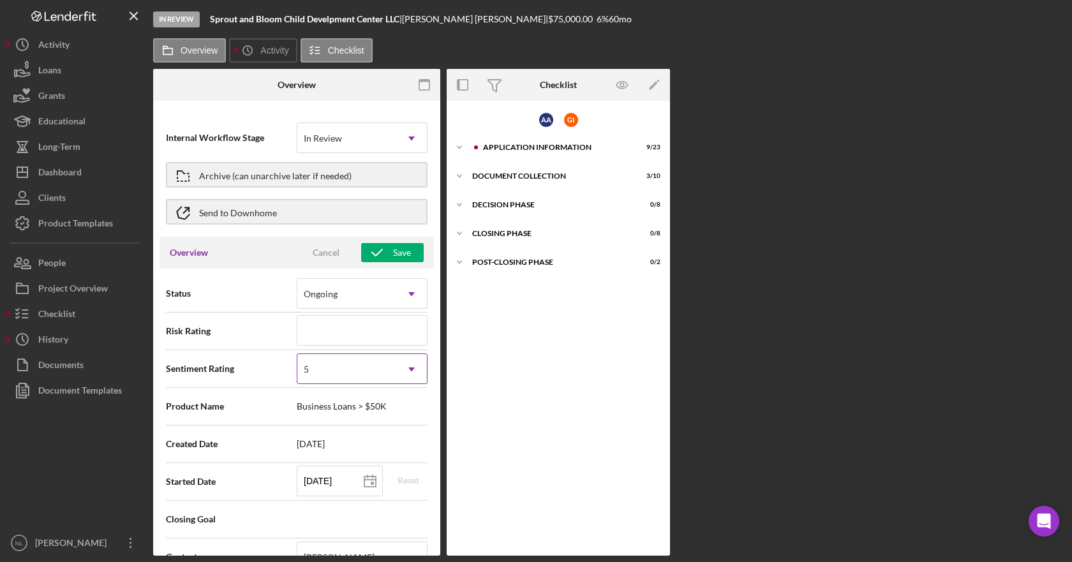
scroll to position [0, 0]
click at [393, 246] on div "Save" at bounding box center [402, 253] width 18 height 19
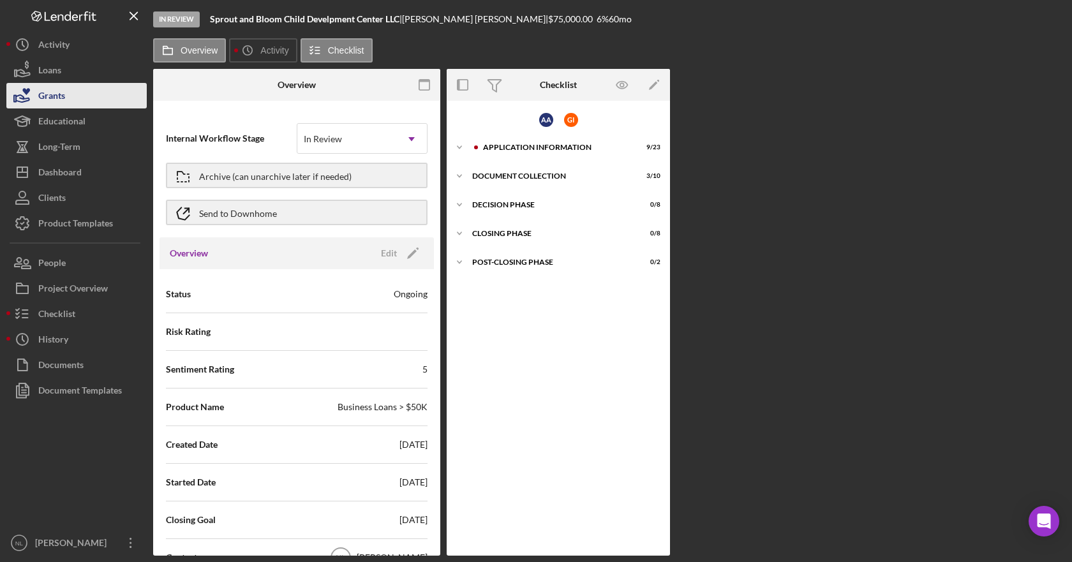
drag, startPoint x: 45, startPoint y: 79, endPoint x: 89, endPoint y: 93, distance: 45.6
click at [45, 79] on div "Loans" at bounding box center [49, 71] width 23 height 29
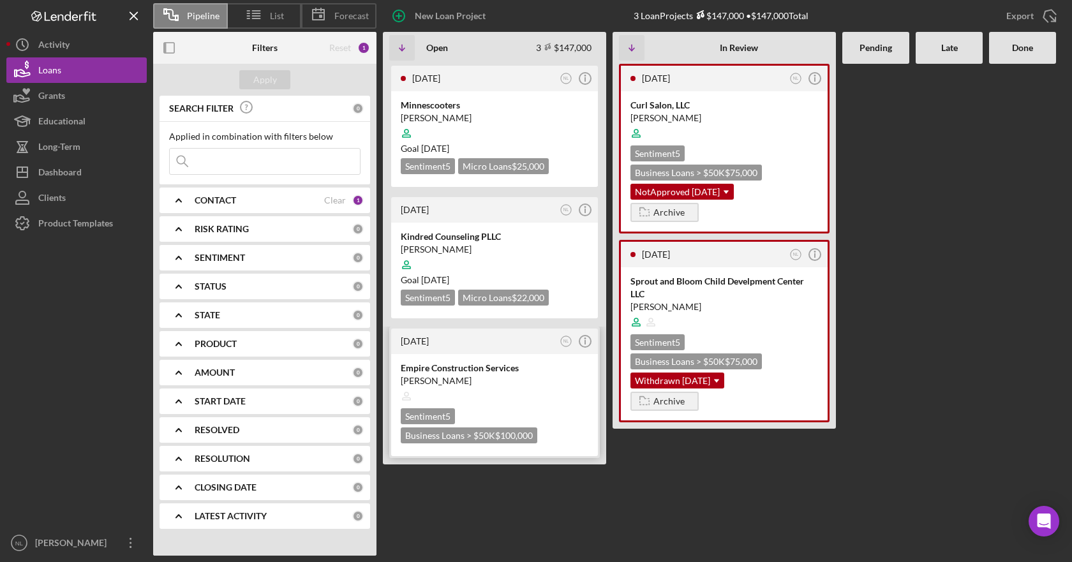
click at [492, 392] on div at bounding box center [495, 396] width 188 height 24
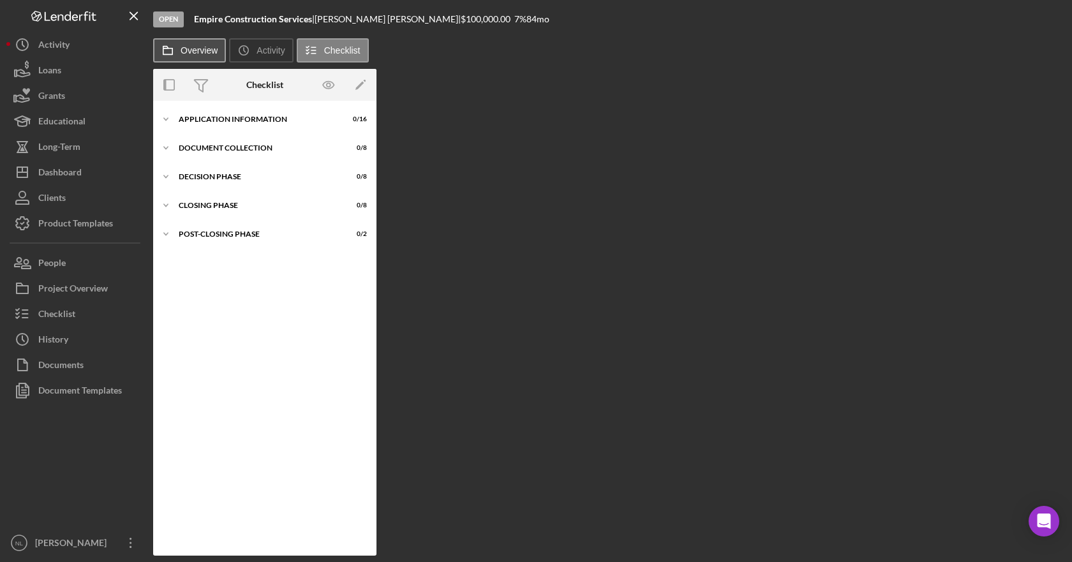
click at [203, 54] on label "Overview" at bounding box center [199, 50] width 37 height 10
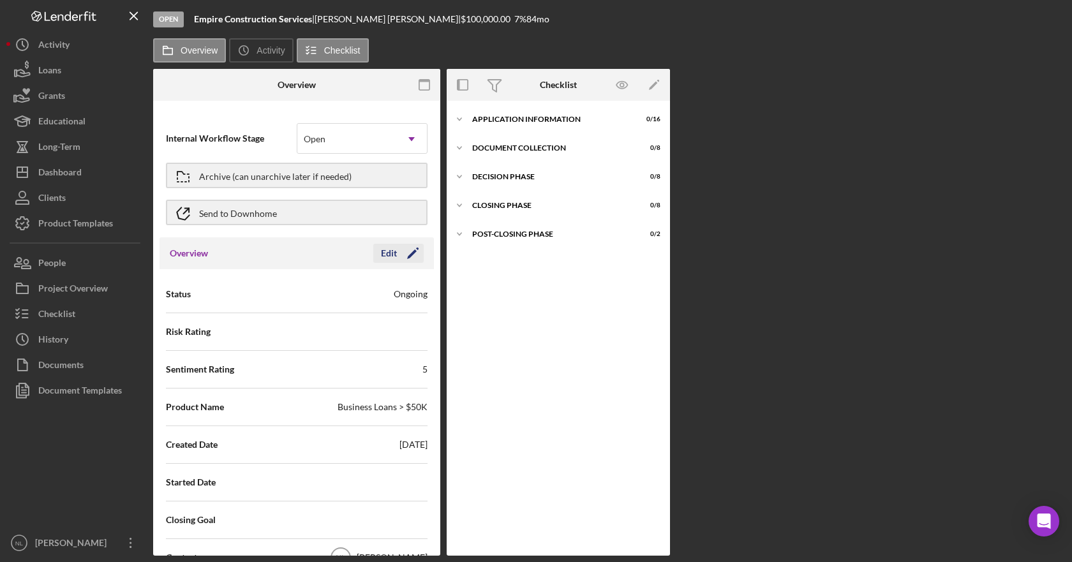
click at [393, 248] on div "Edit" at bounding box center [389, 253] width 16 height 19
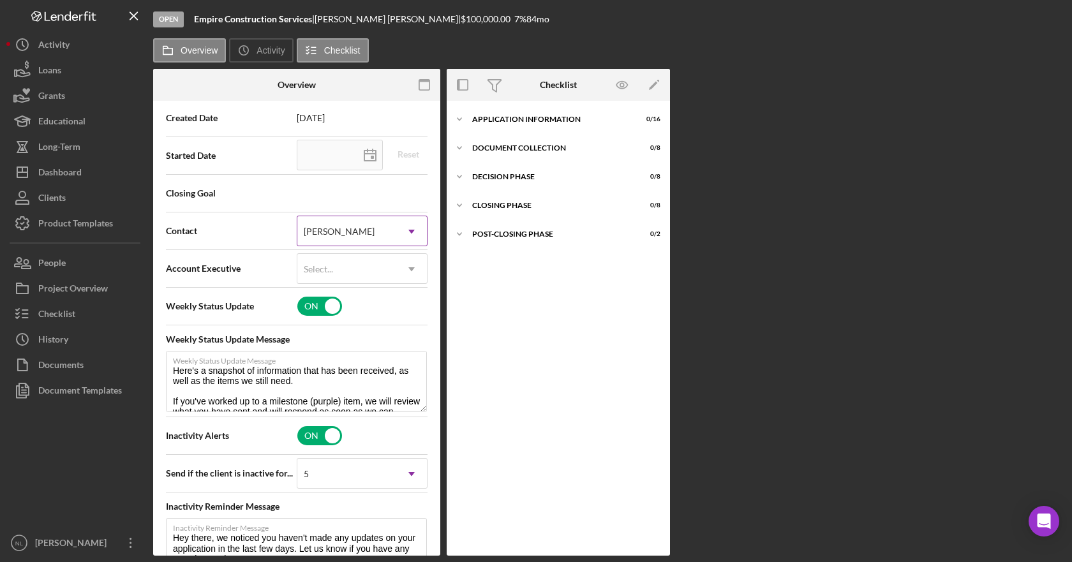
scroll to position [255, 0]
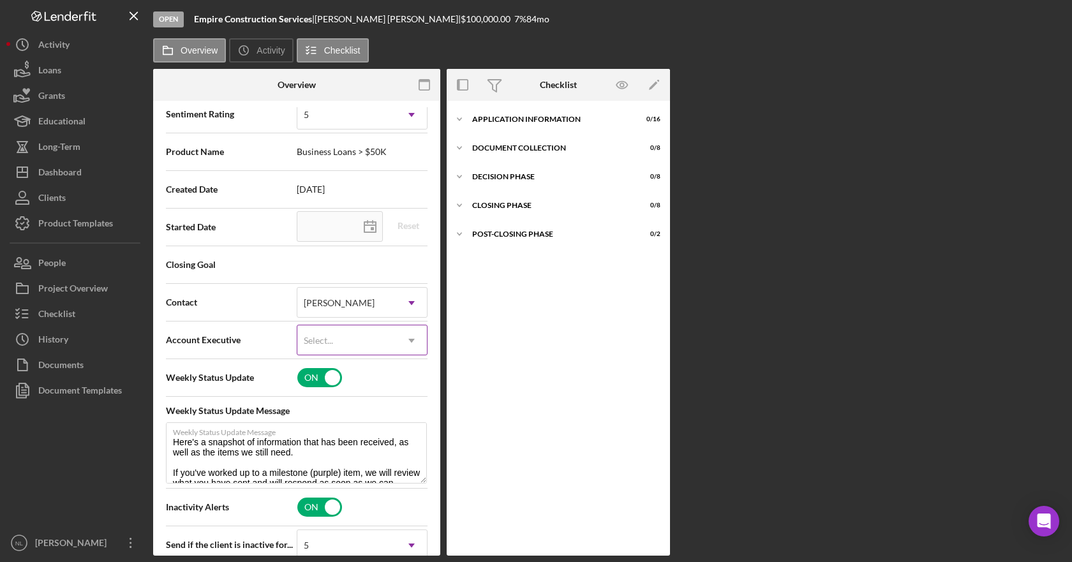
click at [406, 352] on icon "Icon/Dropdown Arrow" at bounding box center [411, 340] width 31 height 31
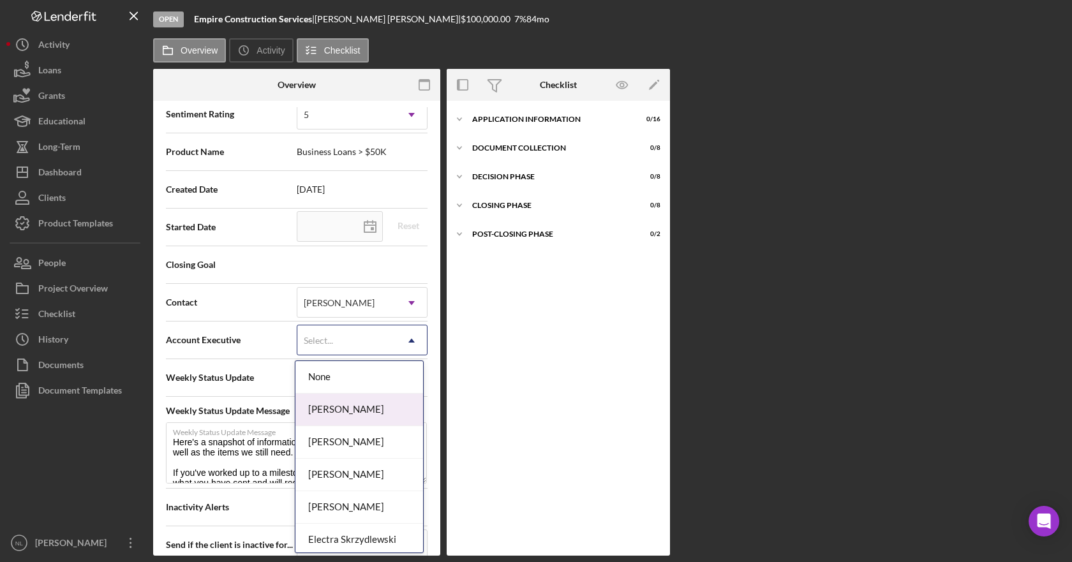
click at [342, 410] on div "[PERSON_NAME]" at bounding box center [359, 410] width 128 height 33
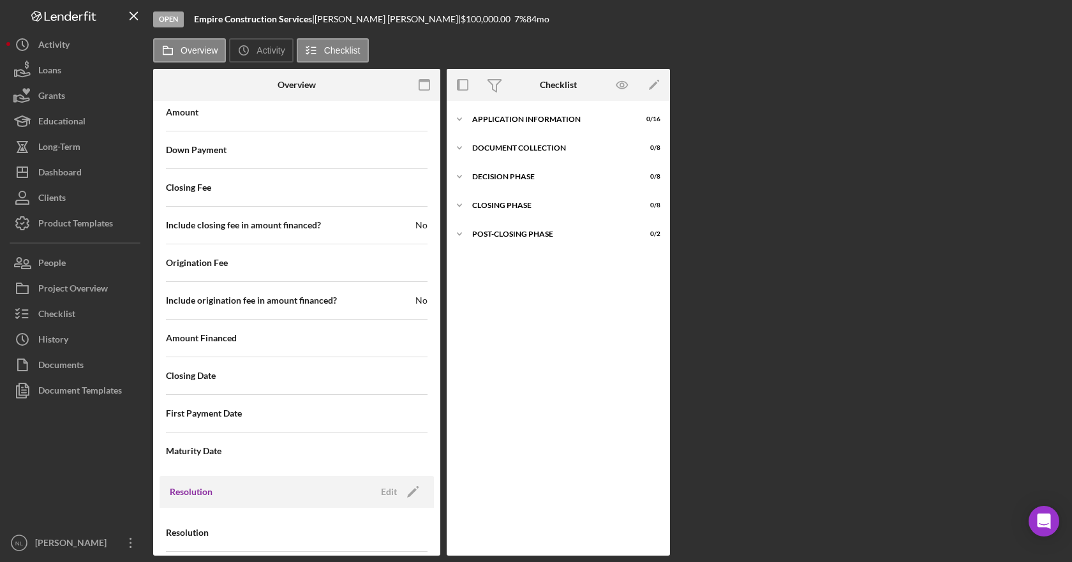
scroll to position [1523, 0]
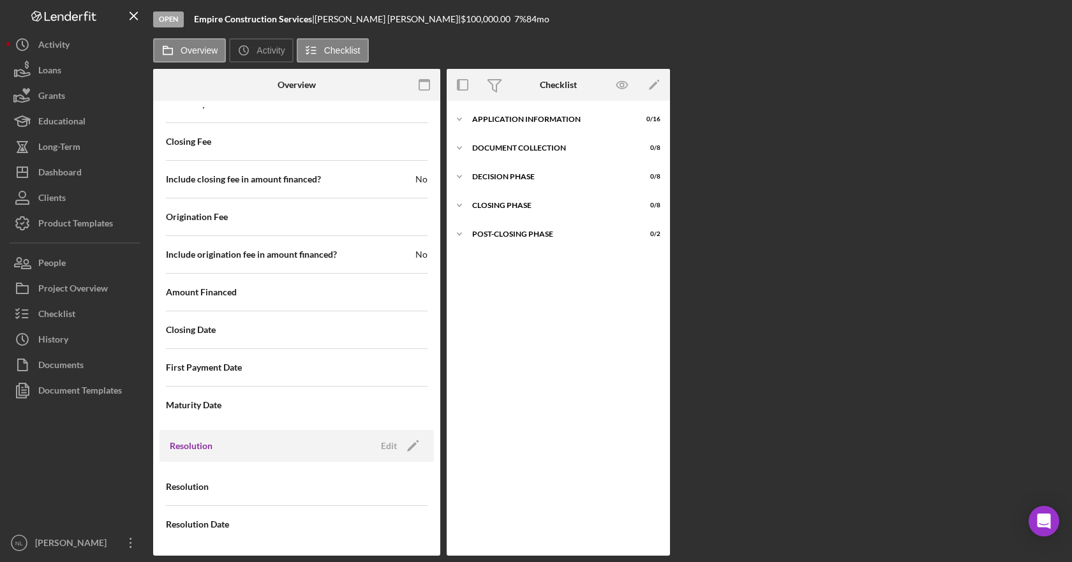
click at [393, 435] on div "Resolution Edit Icon/Edit" at bounding box center [297, 446] width 274 height 32
click at [397, 443] on icon "Icon/Edit" at bounding box center [413, 446] width 32 height 32
click at [407, 484] on icon "Icon/Dropdown Arrow" at bounding box center [411, 487] width 31 height 31
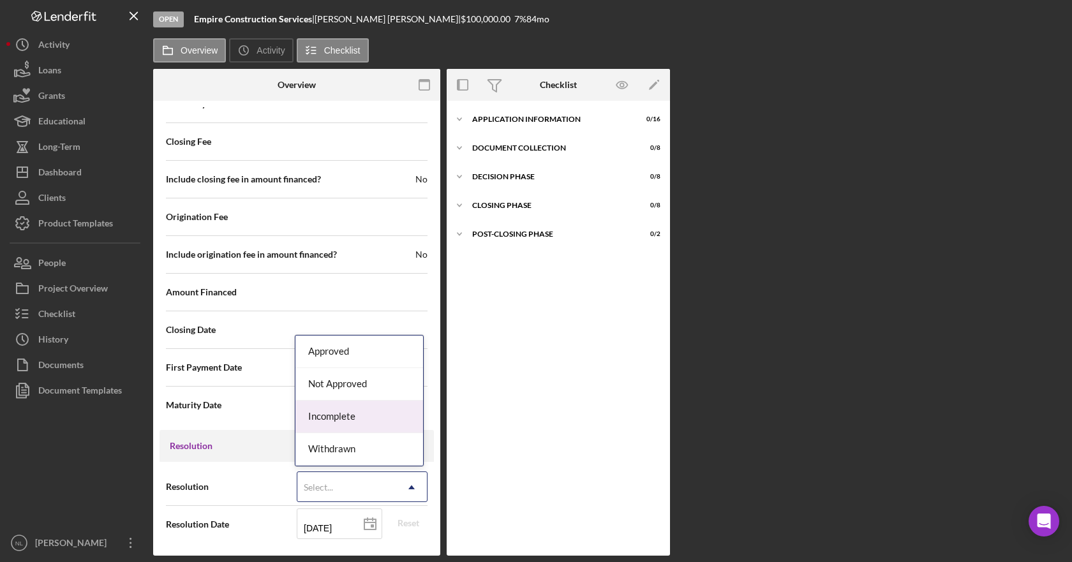
click at [377, 411] on div "Incomplete" at bounding box center [359, 417] width 128 height 33
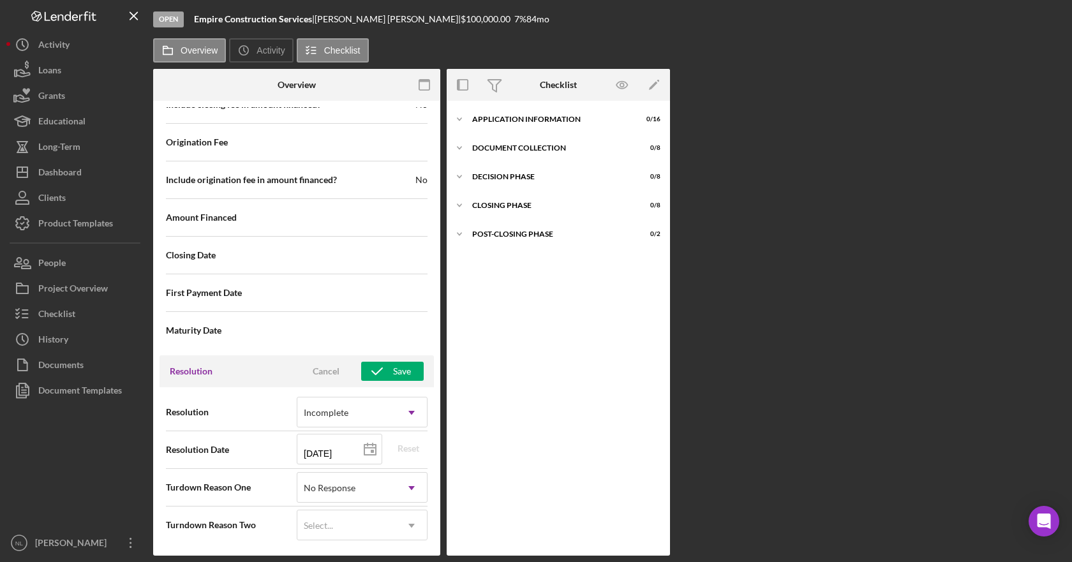
scroll to position [1599, 0]
click at [348, 453] on input "[DATE]" at bounding box center [340, 448] width 86 height 31
click at [370, 447] on line at bounding box center [369, 447] width 11 height 0
type input "[DATE]"
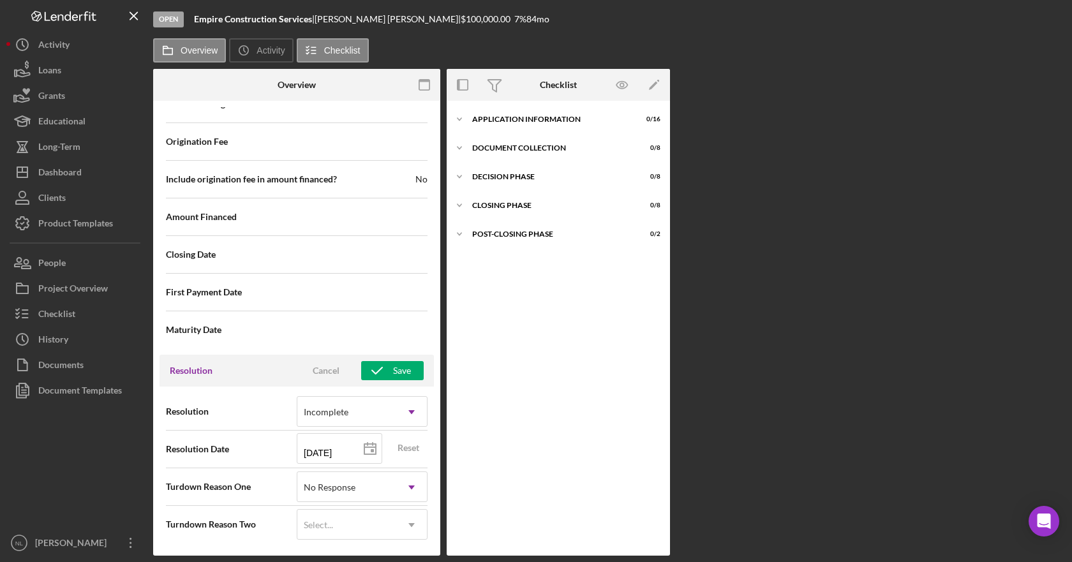
type input "[DATE]"
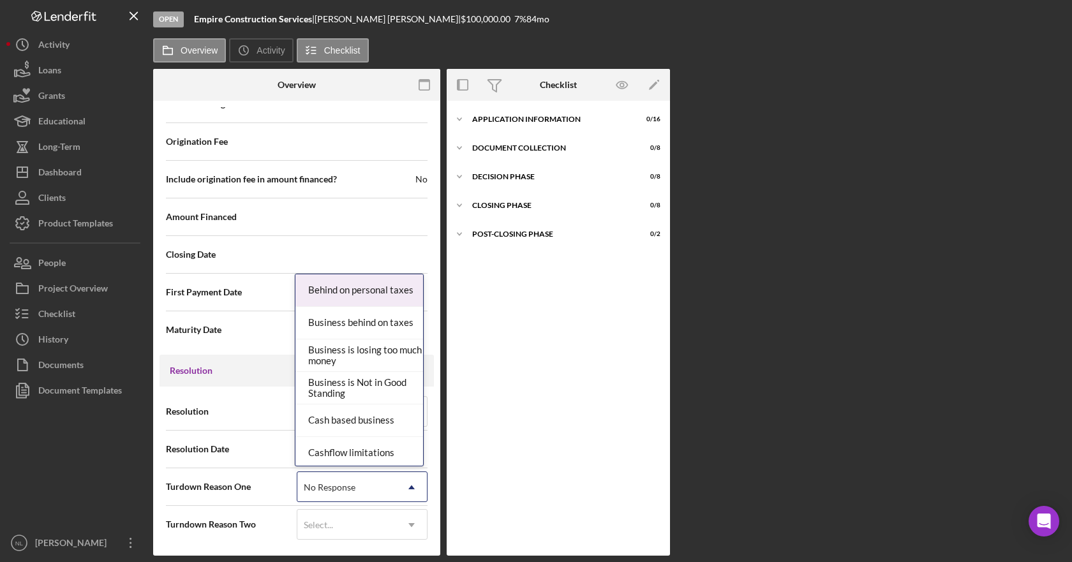
click at [405, 478] on icon "Icon/Dropdown Arrow" at bounding box center [411, 487] width 31 height 31
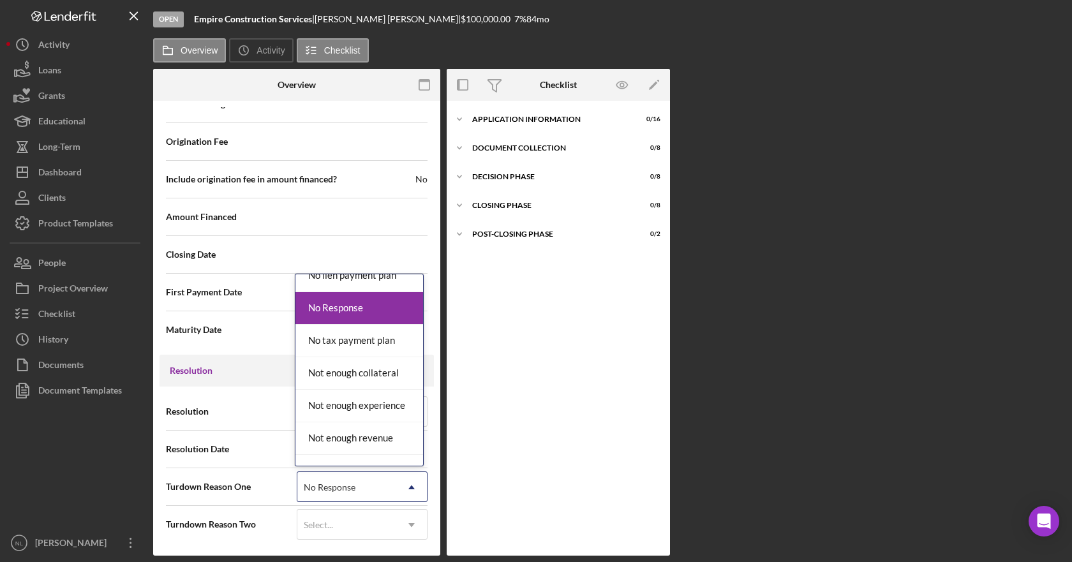
scroll to position [830, 0]
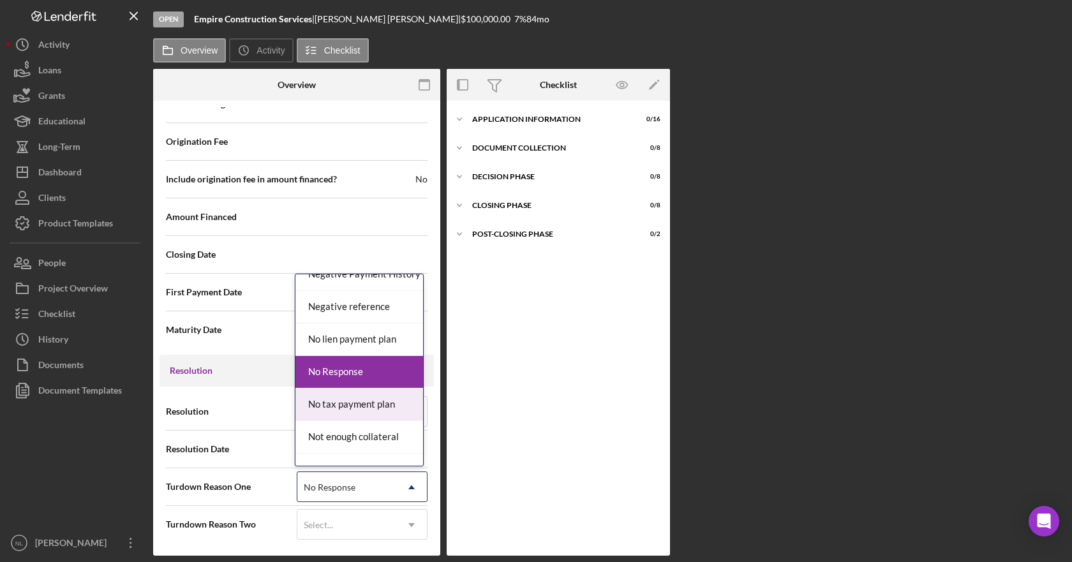
click at [364, 374] on div "No Response" at bounding box center [359, 372] width 128 height 33
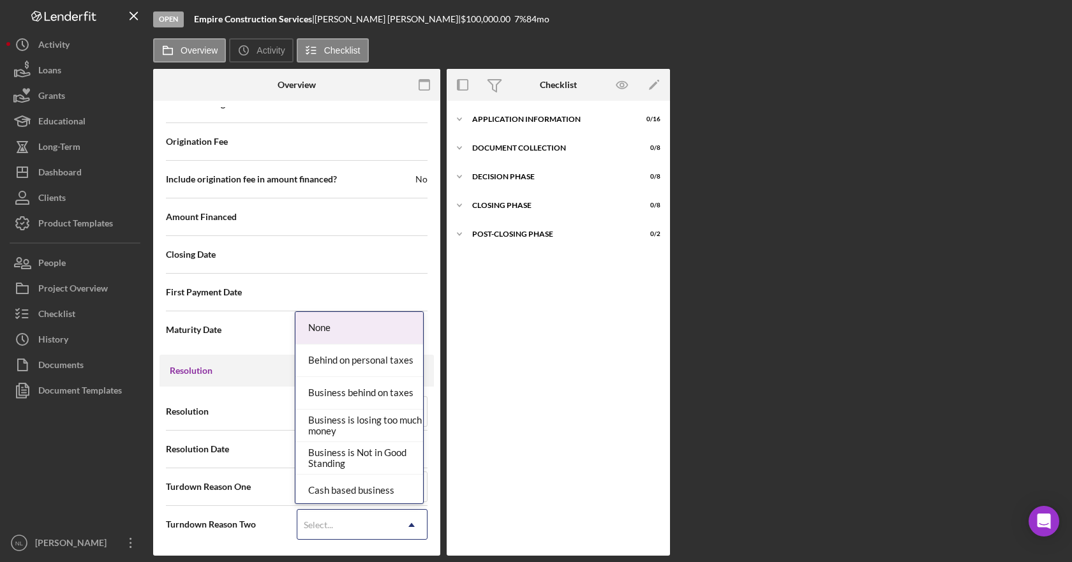
click at [414, 499] on icon "Icon/Dropdown Arrow" at bounding box center [411, 525] width 31 height 31
click at [357, 331] on div "None" at bounding box center [359, 328] width 128 height 33
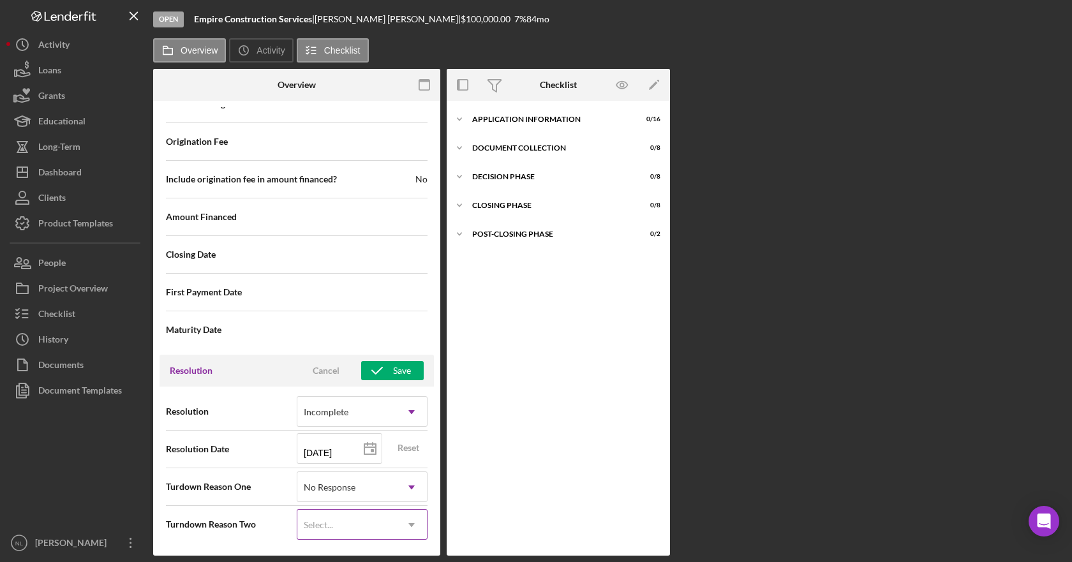
click at [379, 499] on div "Select..." at bounding box center [346, 525] width 99 height 29
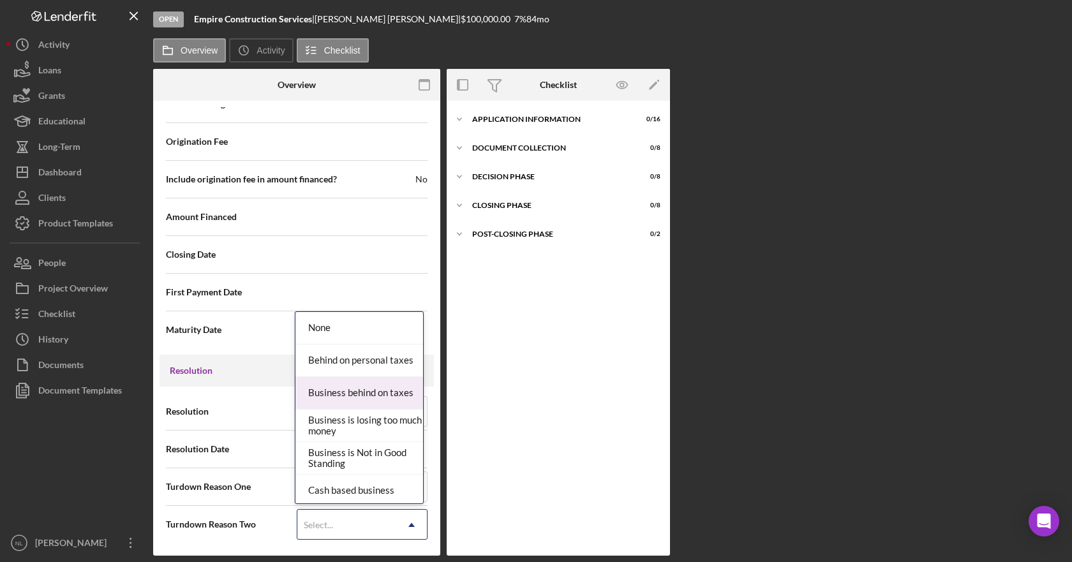
click at [264, 499] on div "Turndown Reason Two option None, selected. 50 results available. Use Up and Dow…" at bounding box center [297, 524] width 262 height 37
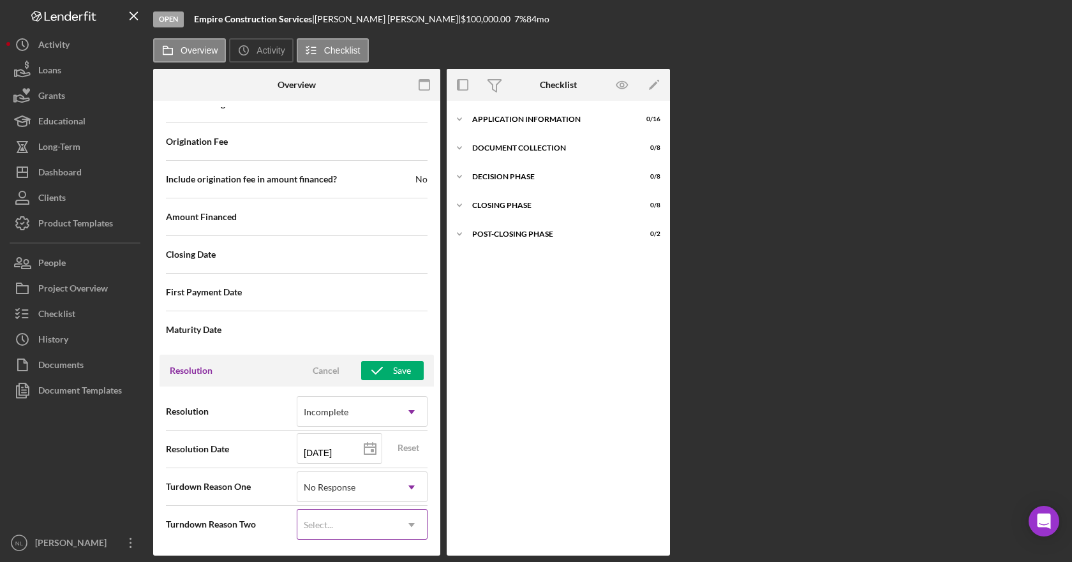
click at [355, 499] on div "Select..." at bounding box center [346, 525] width 99 height 29
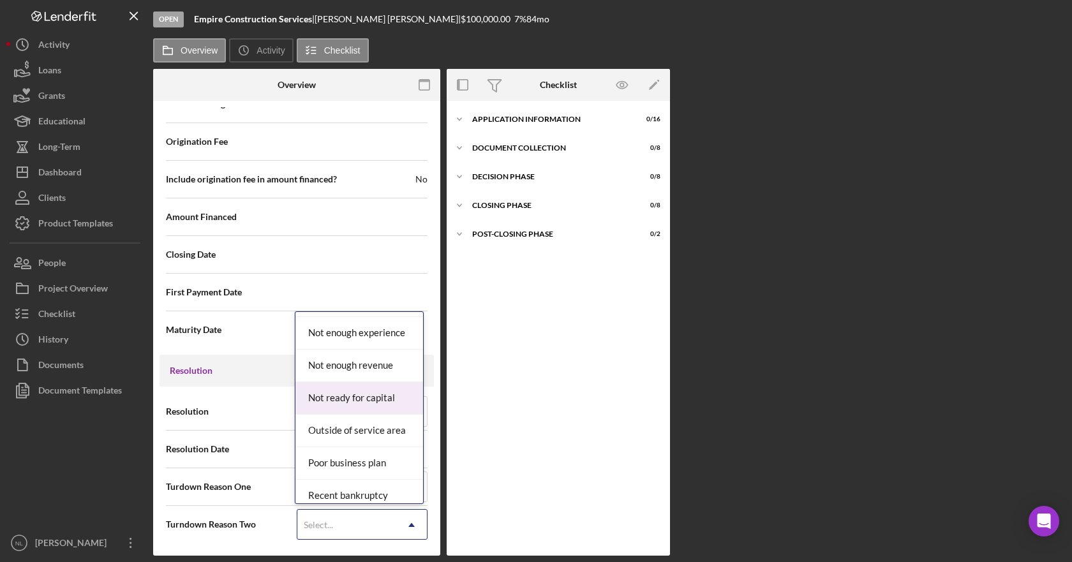
scroll to position [1021, 0]
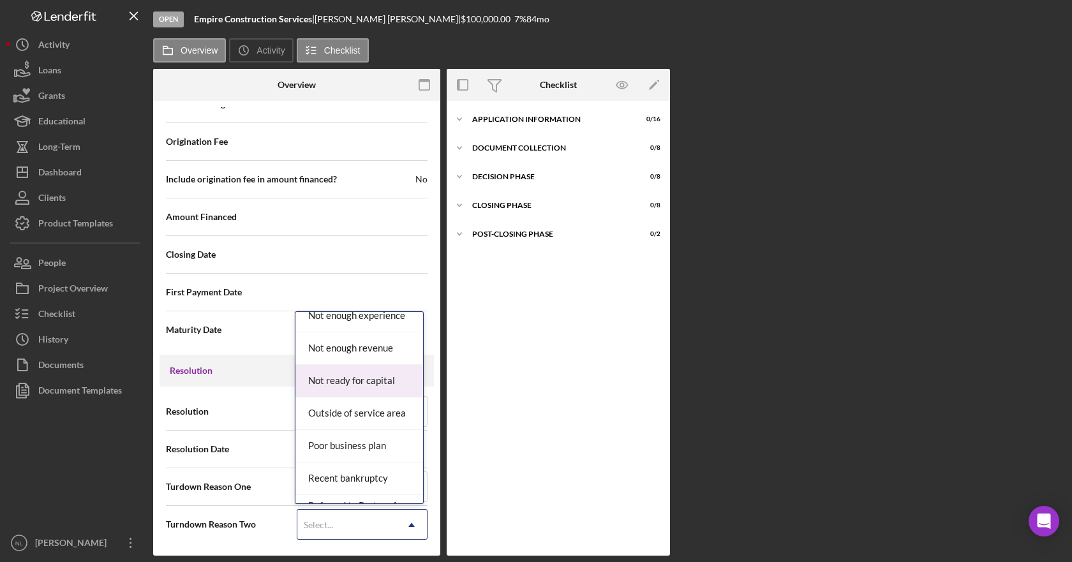
click at [347, 387] on div "Not ready for capital" at bounding box center [359, 381] width 128 height 33
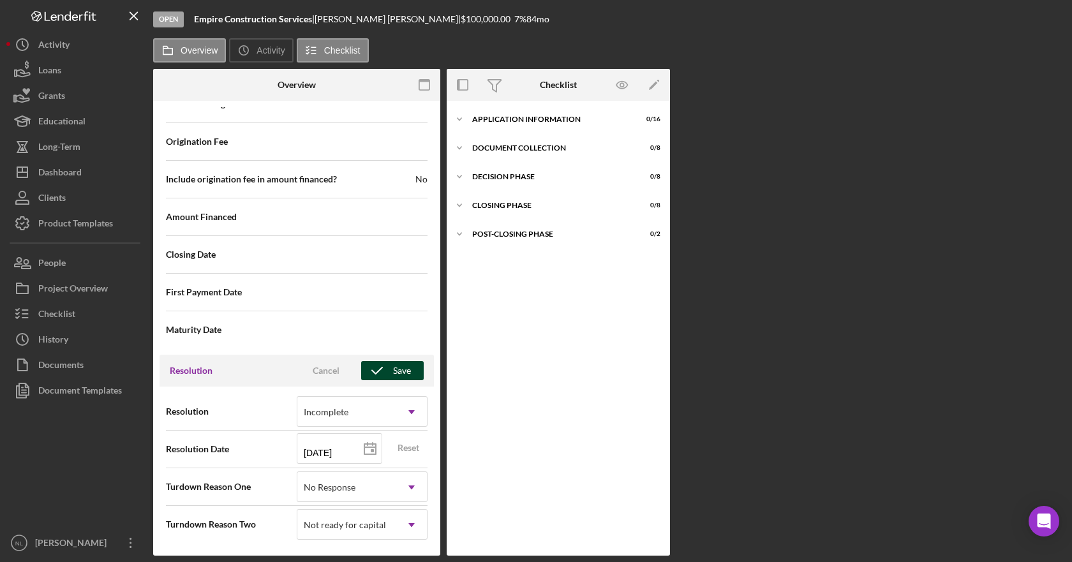
click at [399, 368] on div "Save" at bounding box center [402, 370] width 18 height 19
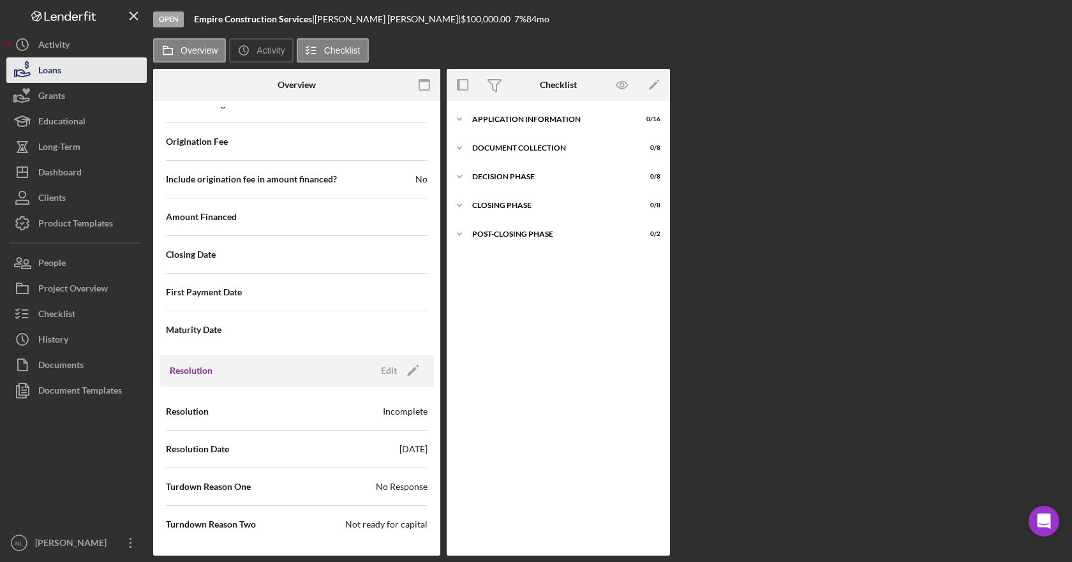
drag, startPoint x: 69, startPoint y: 50, endPoint x: 65, endPoint y: 65, distance: 15.8
click at [69, 50] on div "Activity" at bounding box center [53, 46] width 31 height 29
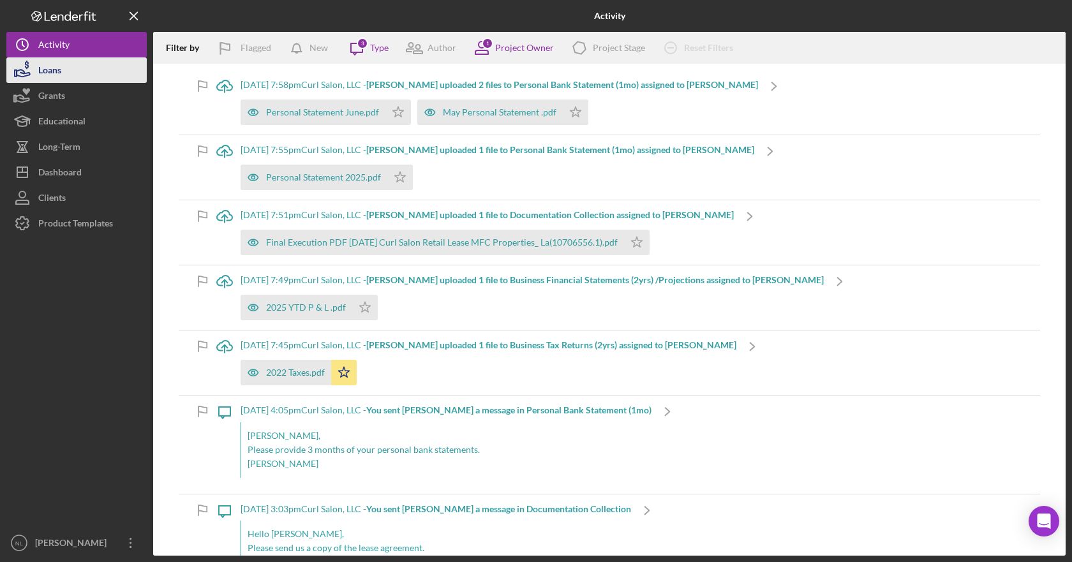
click at [63, 75] on button "Loans" at bounding box center [76, 70] width 140 height 26
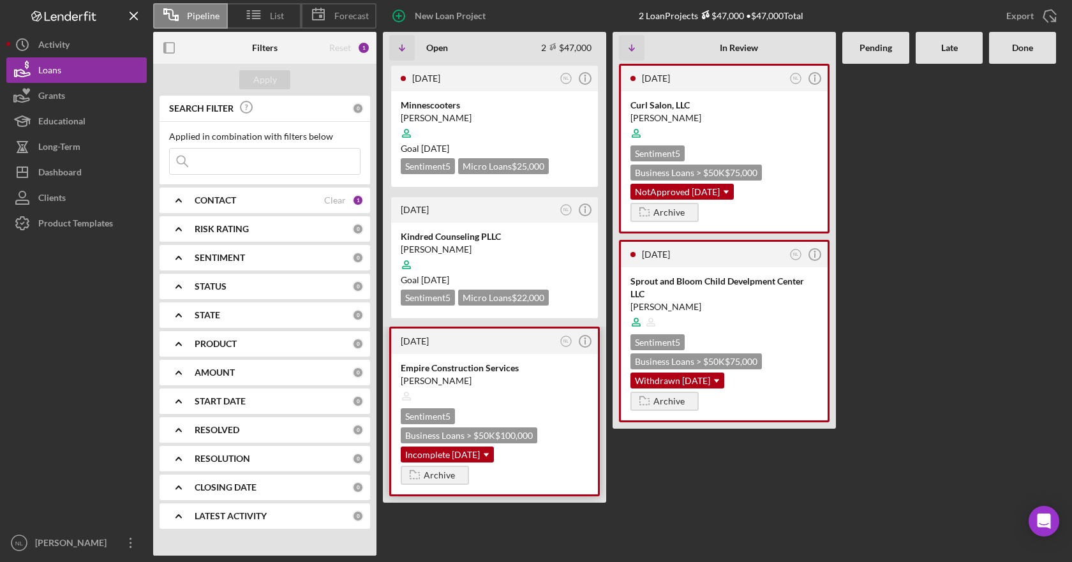
click at [555, 377] on div "[PERSON_NAME]" at bounding box center [495, 381] width 188 height 13
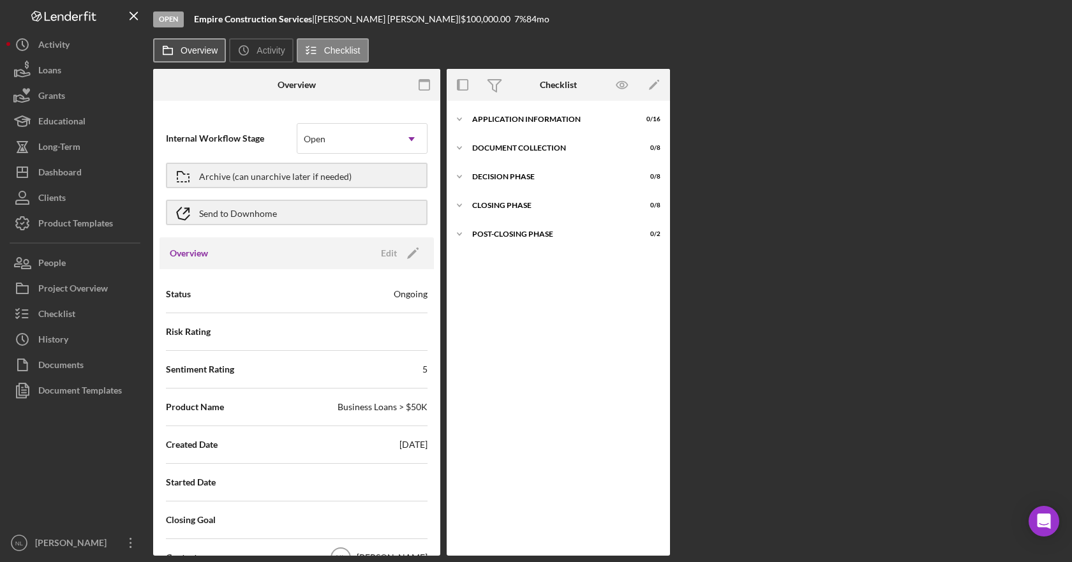
click at [207, 54] on label "Overview" at bounding box center [199, 50] width 37 height 10
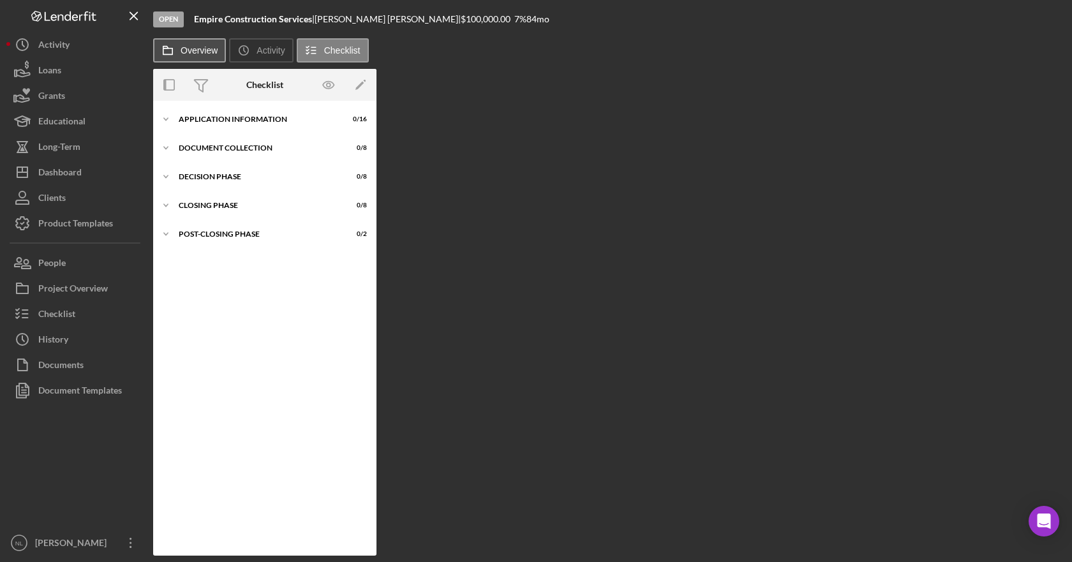
click at [198, 42] on button "Overview" at bounding box center [189, 50] width 73 height 24
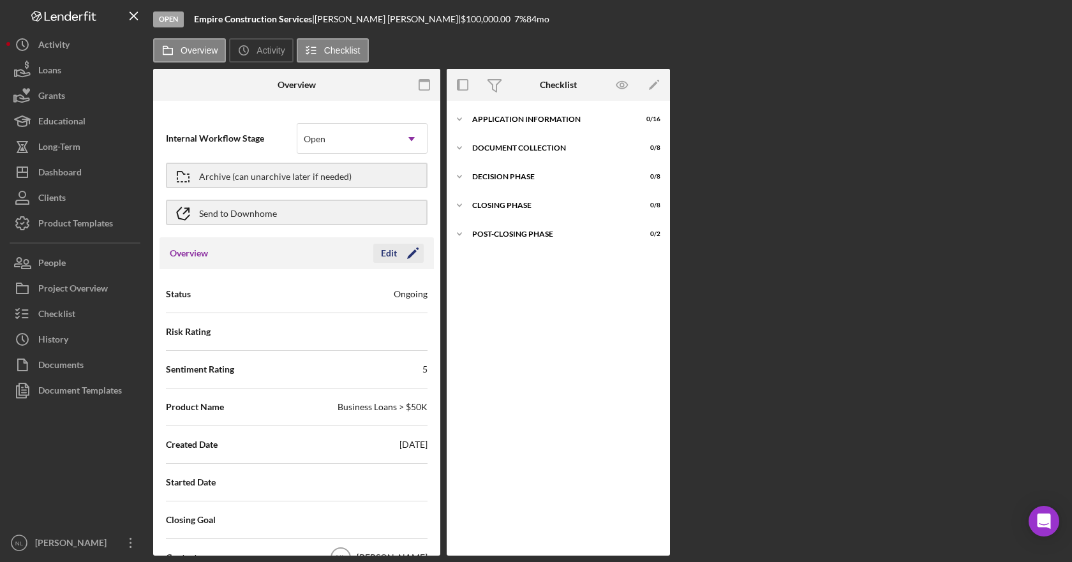
click at [391, 262] on div "Edit" at bounding box center [389, 253] width 16 height 19
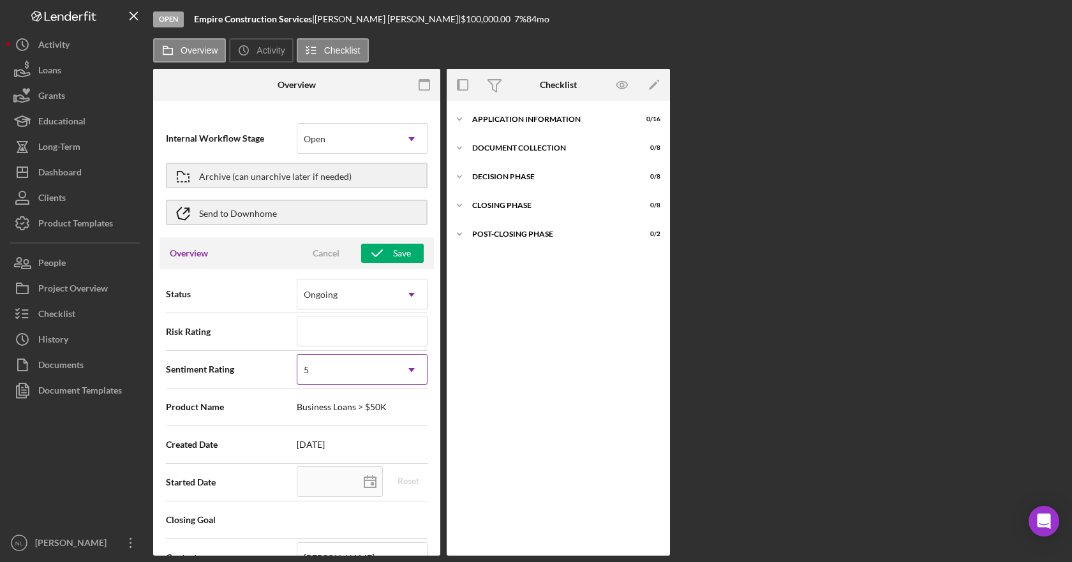
scroll to position [191, 0]
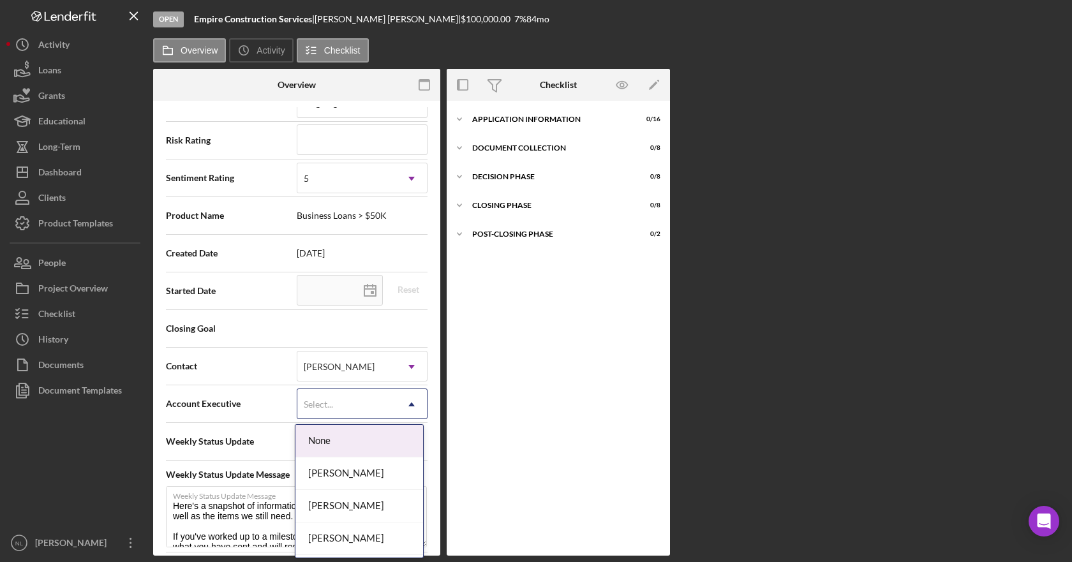
click at [354, 398] on div "Select..." at bounding box center [346, 404] width 99 height 29
click at [368, 481] on div "[PERSON_NAME]" at bounding box center [359, 474] width 128 height 33
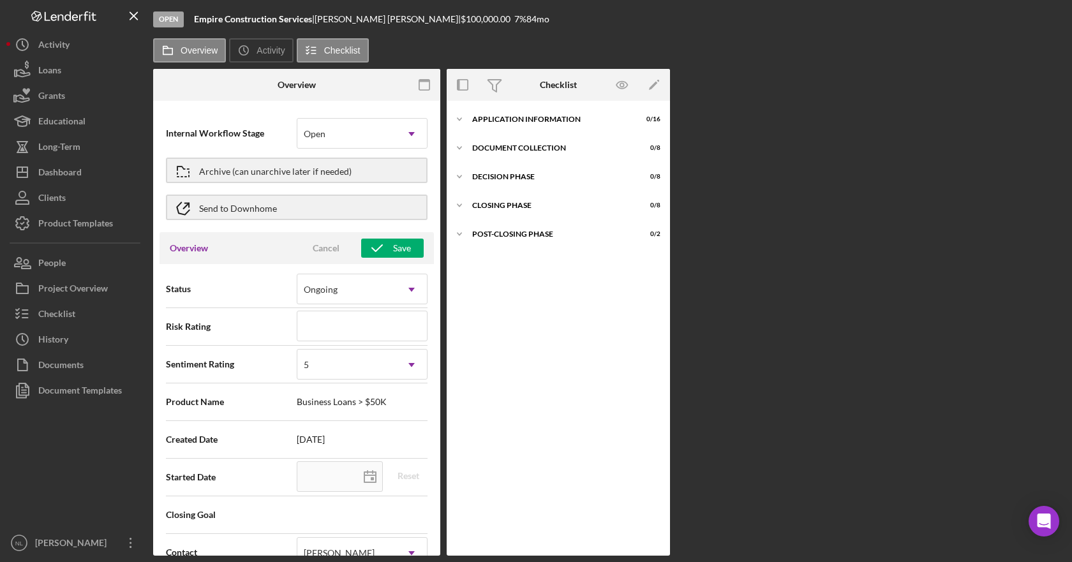
scroll to position [0, 0]
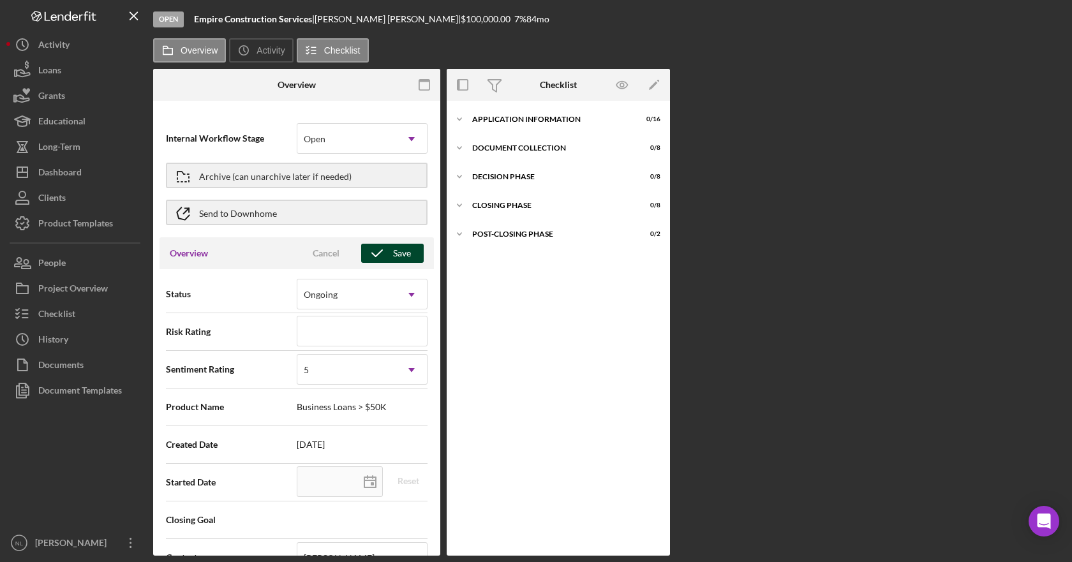
click at [398, 255] on div "Save" at bounding box center [402, 253] width 18 height 19
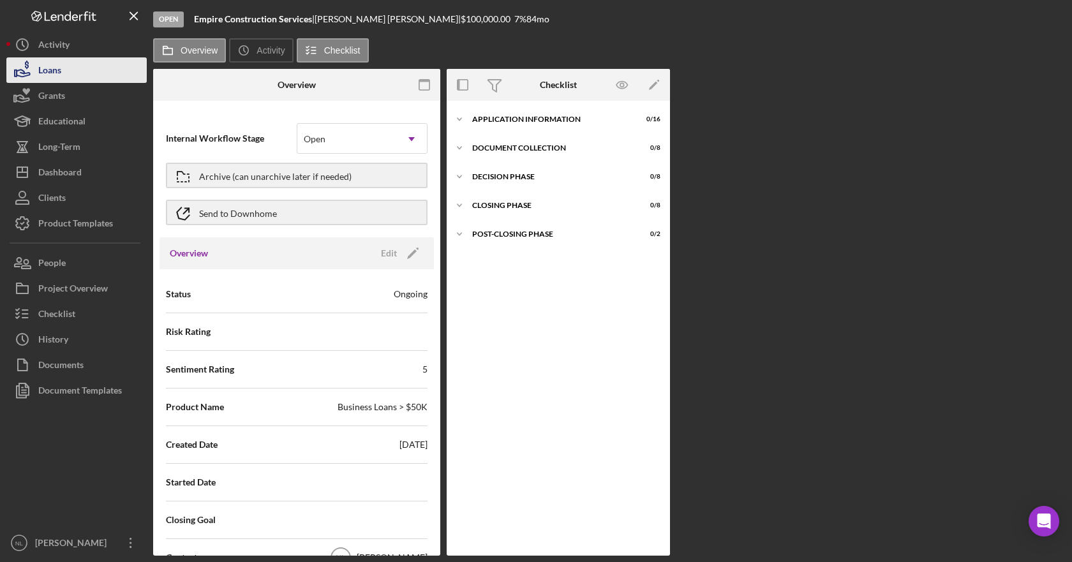
click at [66, 76] on button "Loans" at bounding box center [76, 70] width 140 height 26
